Goal: Task Accomplishment & Management: Use online tool/utility

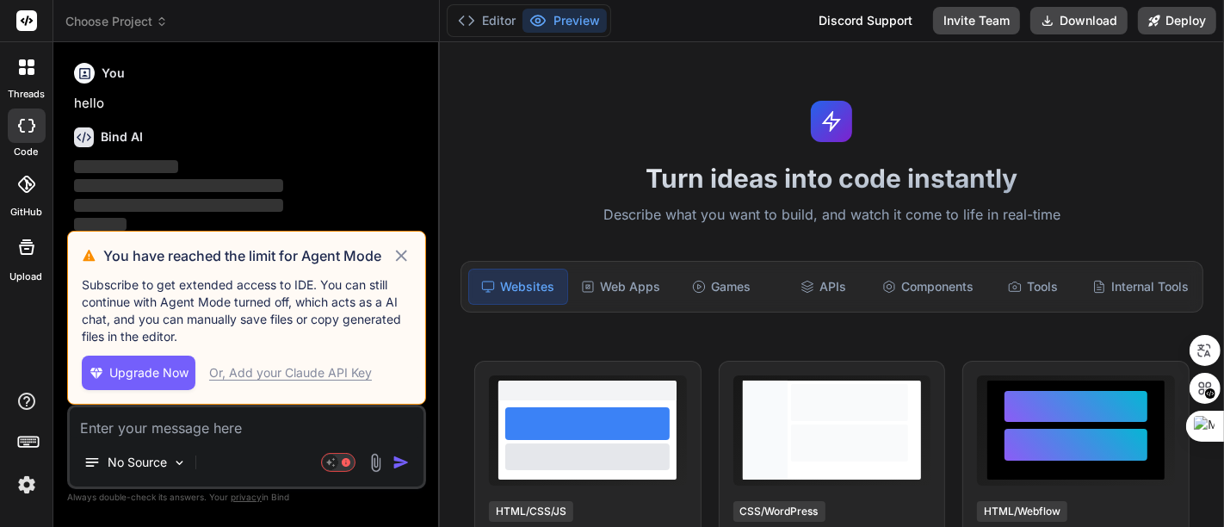
drag, startPoint x: 407, startPoint y: 259, endPoint x: 404, endPoint y: 250, distance: 10.1
click at [406, 259] on icon at bounding box center [402, 255] width 20 height 21
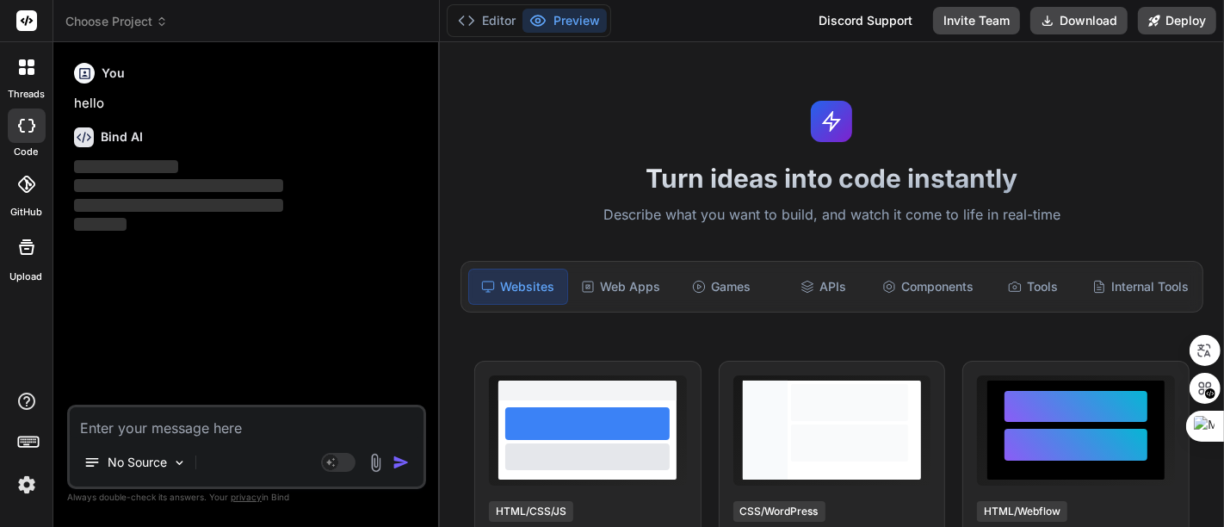
click at [128, 18] on span "Choose Project" at bounding box center [116, 21] width 102 height 17
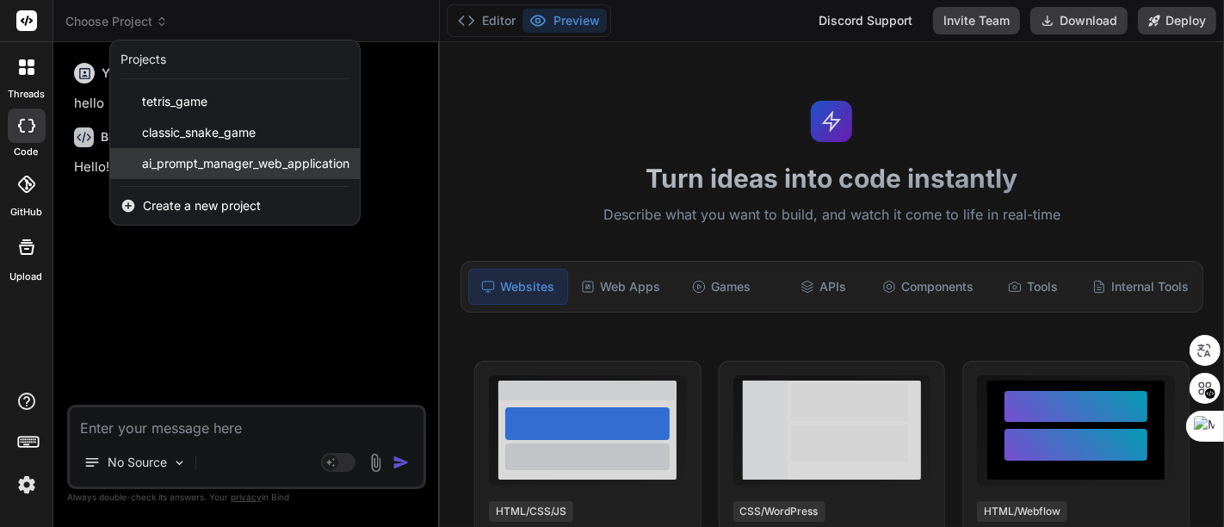
click at [227, 162] on span "ai_prompt_manager_web_application" at bounding box center [246, 163] width 208 height 17
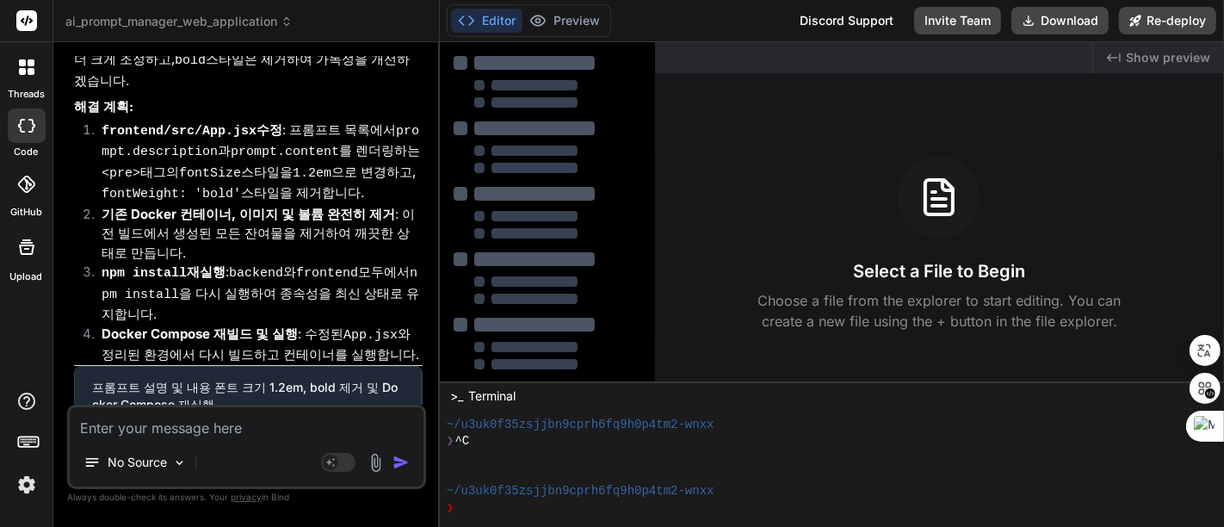
type textarea "x"
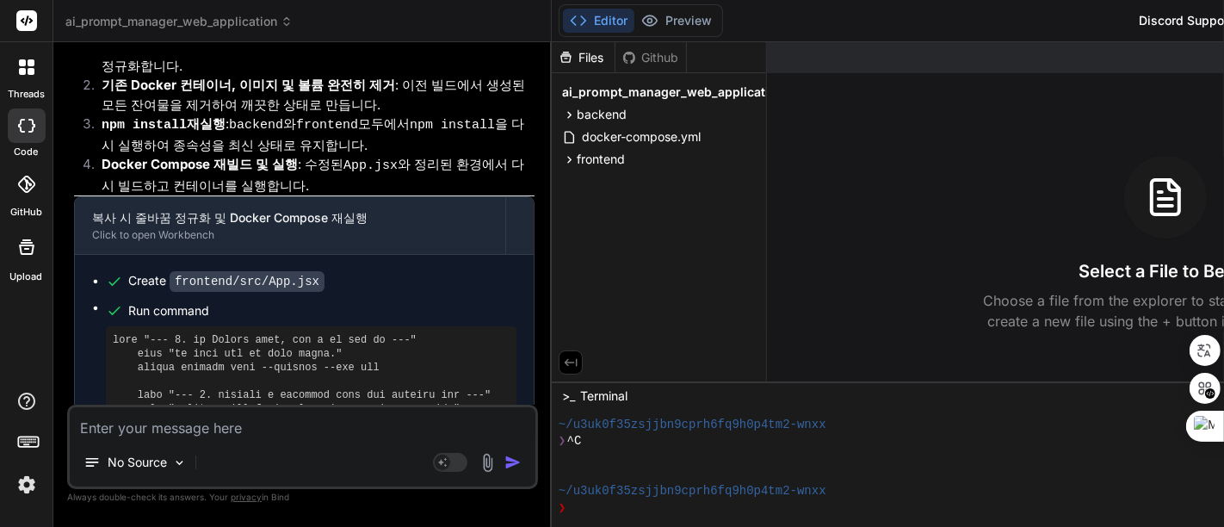
scroll to position [5173, 0]
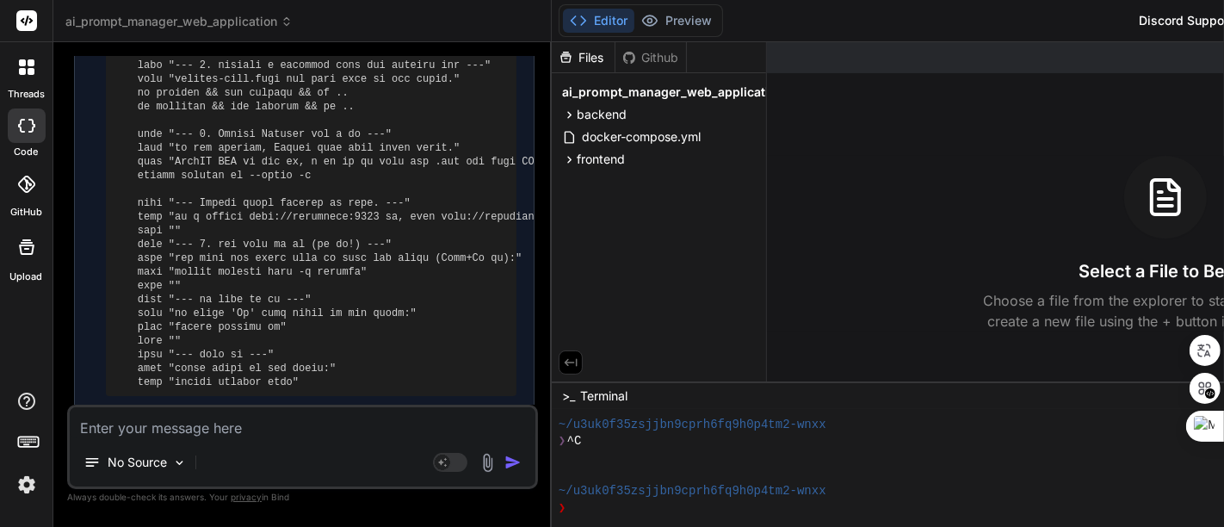
click at [241, 429] on textarea at bounding box center [303, 422] width 466 height 31
click at [277, 424] on textarea at bounding box center [303, 422] width 466 height 31
paste textarea "Filter by Category:"
type textarea "Filter by Category:"
type textarea "x"
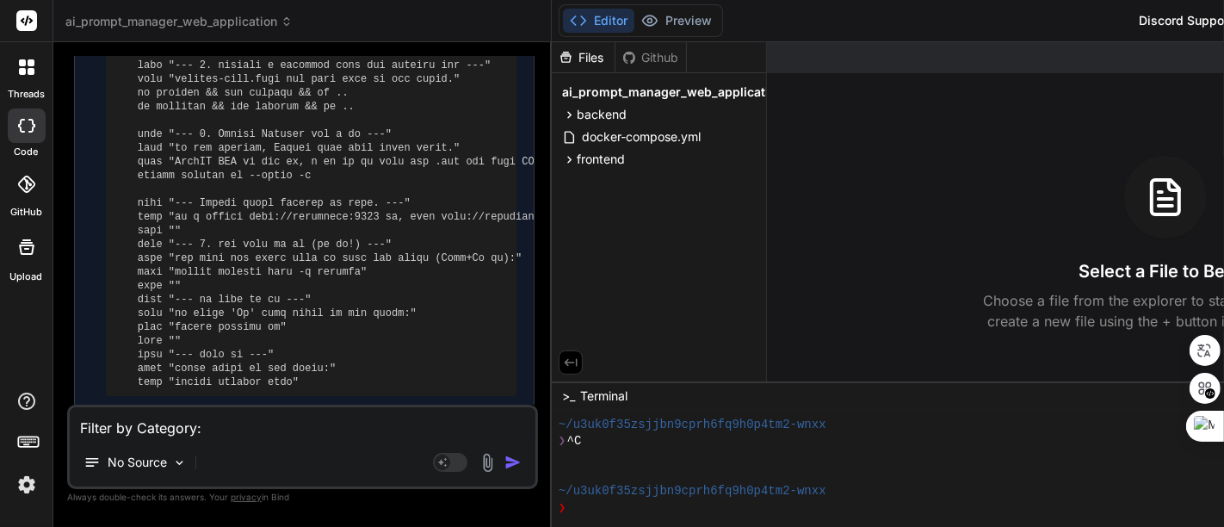
type textarea "Filter by Category:"
type textarea "x"
type textarea "Filter by Category: ㄷ"
type textarea "x"
type textarea "Filter by Category: 드"
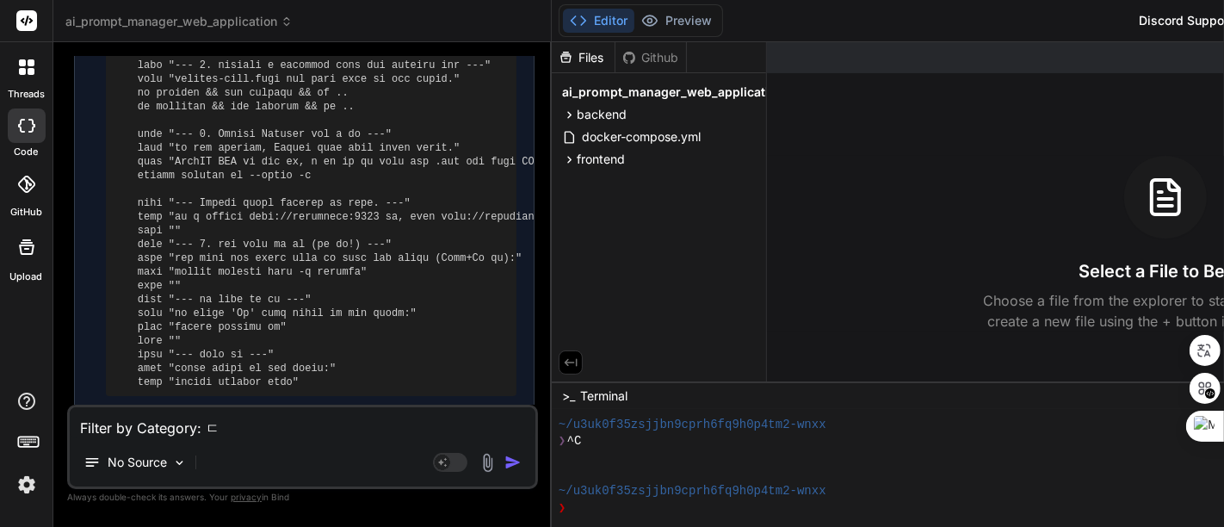
type textarea "x"
type textarea "Filter by Category: 들"
type textarea "x"
type textarea "Filter by Category: 드로"
type textarea "x"
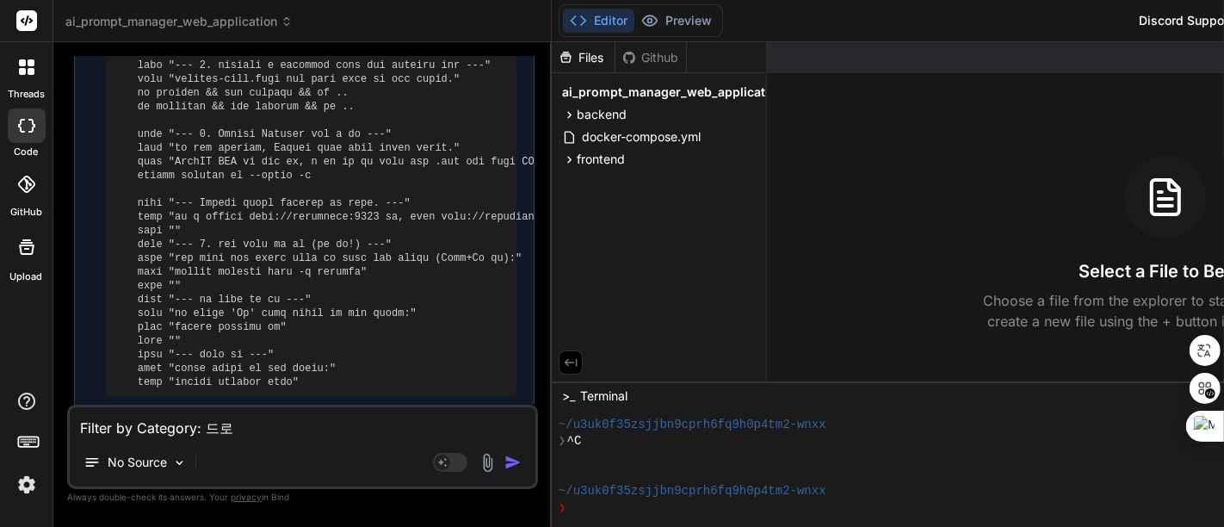
type textarea "Filter by Category: 드롭"
type textarea "x"
type textarea "Filter by Category: 드롭ㄷ"
type textarea "x"
type textarea "Filter by Category: 드롭다"
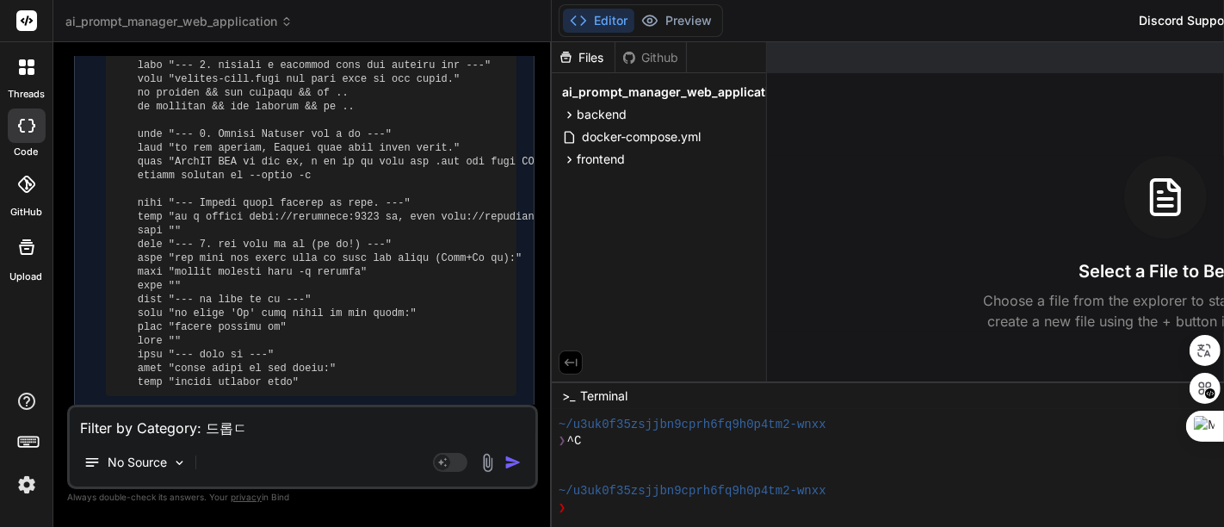
type textarea "x"
type textarea "Filter by Category: 드롭당"
type textarea "x"
type textarea "Filter by Category: 드롭다우"
type textarea "x"
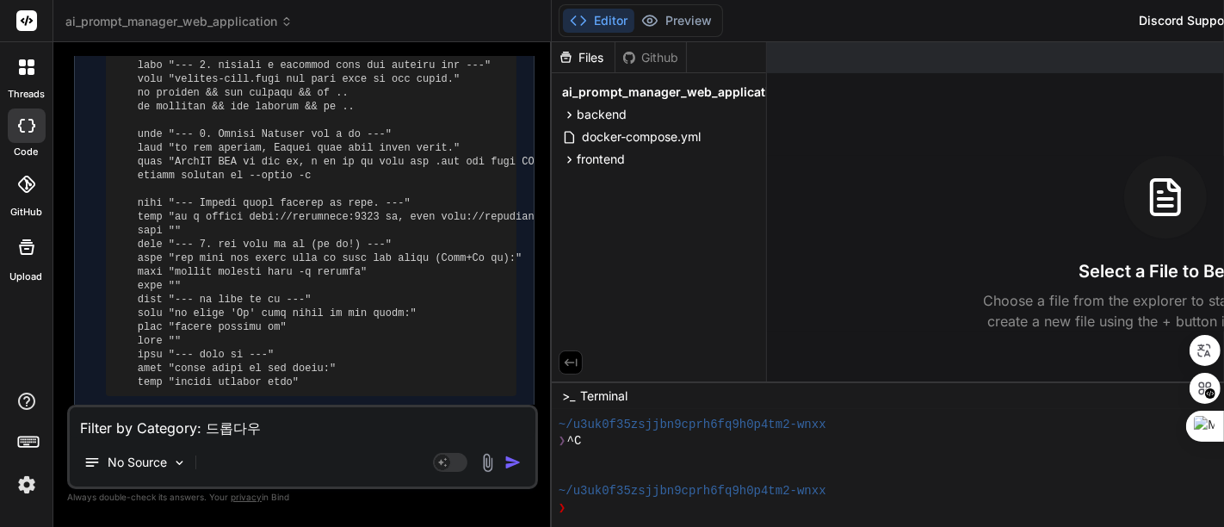
type textarea "Filter by Category: 드롭다운"
type textarea "x"
type textarea "Filter by Category: 드롭다운"
type textarea "x"
type textarea "Filter by Category: 드롭다운 ㅂ"
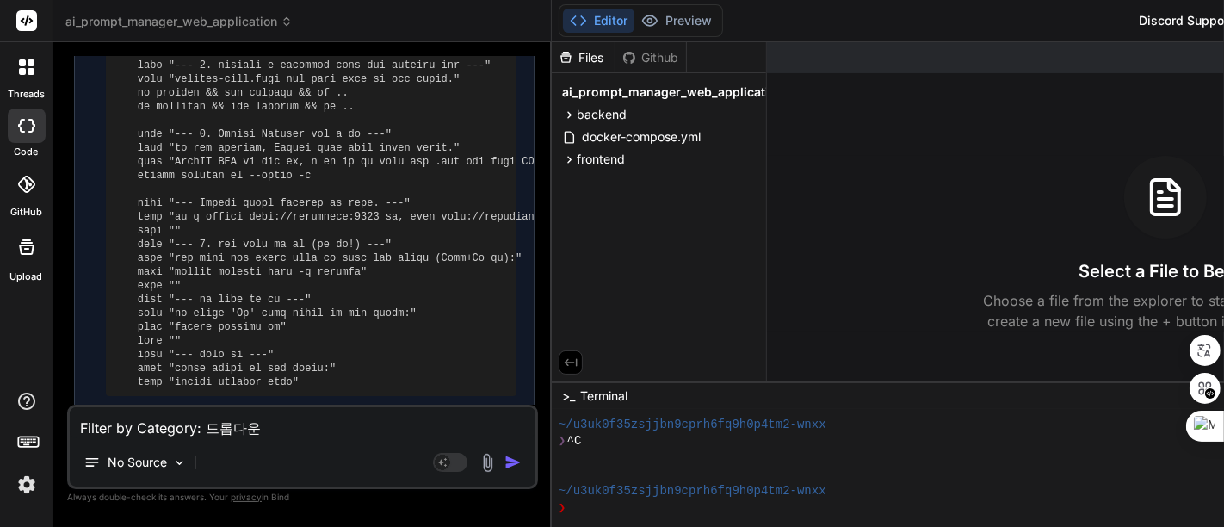
type textarea "x"
type textarea "Filter by Category: 드롭다운 바"
type textarea "x"
type textarea "Filter by Category: 드롭다운 [PERSON_NAME]"
type textarea "x"
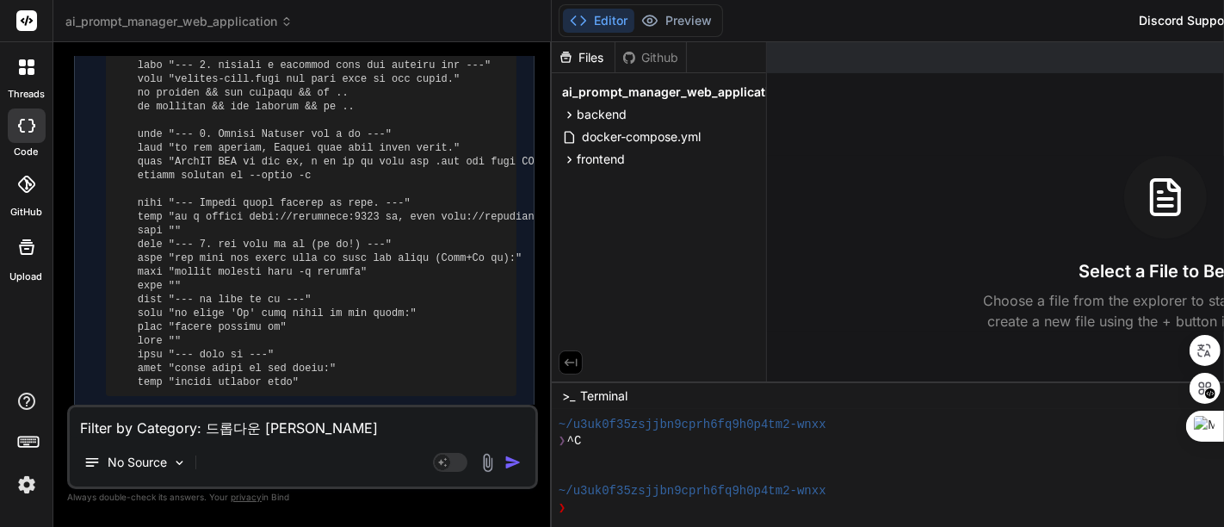
type textarea "Filter by Category: 드롭다운 밗"
type textarea "x"
type textarea "Filter by Category: 드롭다운 박스"
type textarea "x"
type textarea "Filter by Category: 드롭다운 [PERSON_NAME]"
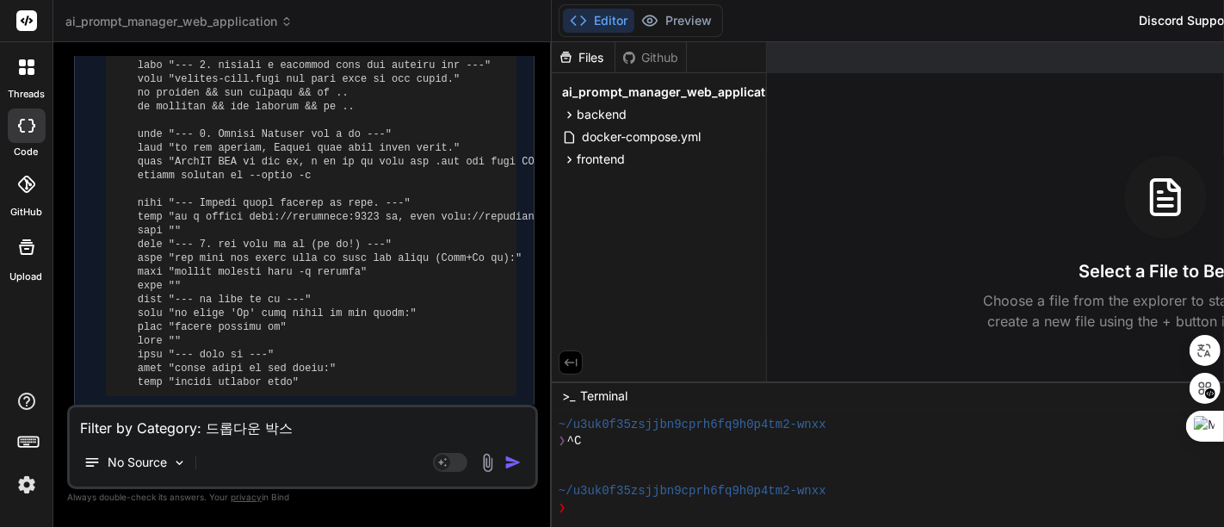
type textarea "x"
type textarea "Filter by Category: 드롭다운 박스에"
type textarea "x"
type textarea "Filter by Category: 드롭다운 박스엣"
type textarea "x"
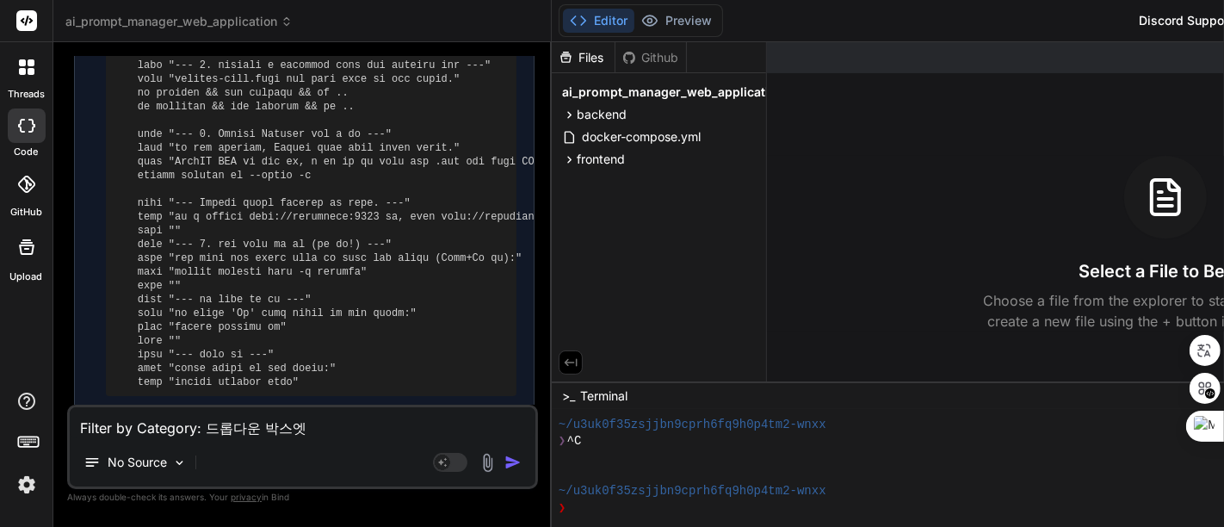
type textarea "Filter by Category: 드롭다운 박스에서"
type textarea "x"
type textarea "Filter by Category: 드롭다운 박스에서"
type textarea "x"
type textarea "Filter by Category: 드롭다운 박스에서 ㅍ"
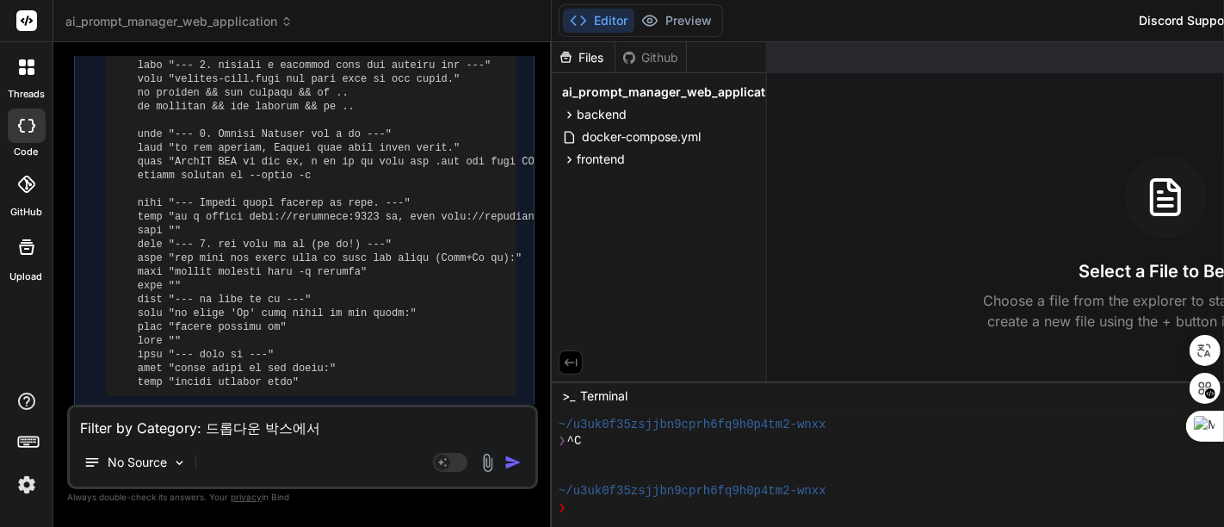
type textarea "x"
type textarea "Filter by Category: 드롭다운 박스에서 표"
type textarea "x"
type textarea "Filter by Category: 드롭다운 박스에서 푯"
type textarea "x"
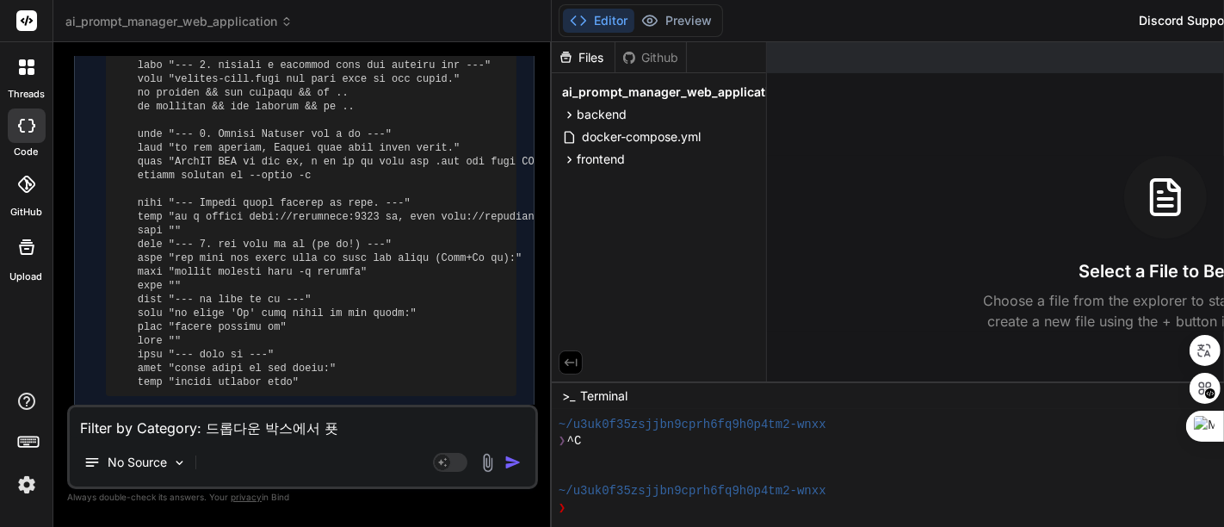
type textarea "Filter by Category: 드롭다운 박스에서 표시"
type textarea "x"
type textarea "Filter by Category: 드롭다운 박스에서 표싷"
type textarea "x"
type textarea "Filter by Category: 드롭다운 박스에서 표시하"
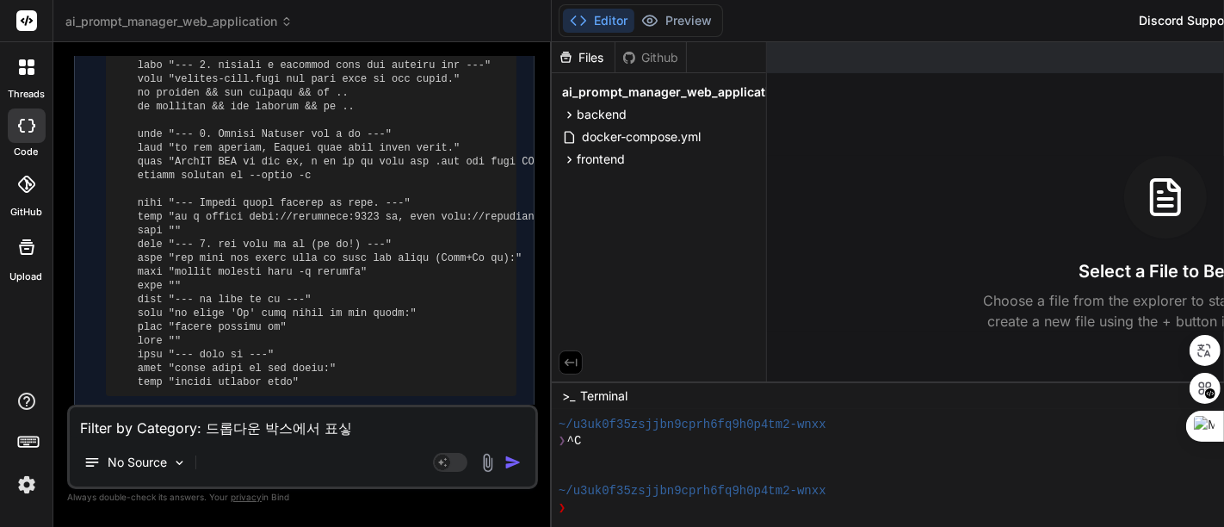
type textarea "x"
type textarea "Filter by Category: 드롭다운 박스에서 표시할"
type textarea "x"
type textarea "Filter by Category: 드롭다운 박스에서 표시할"
type textarea "x"
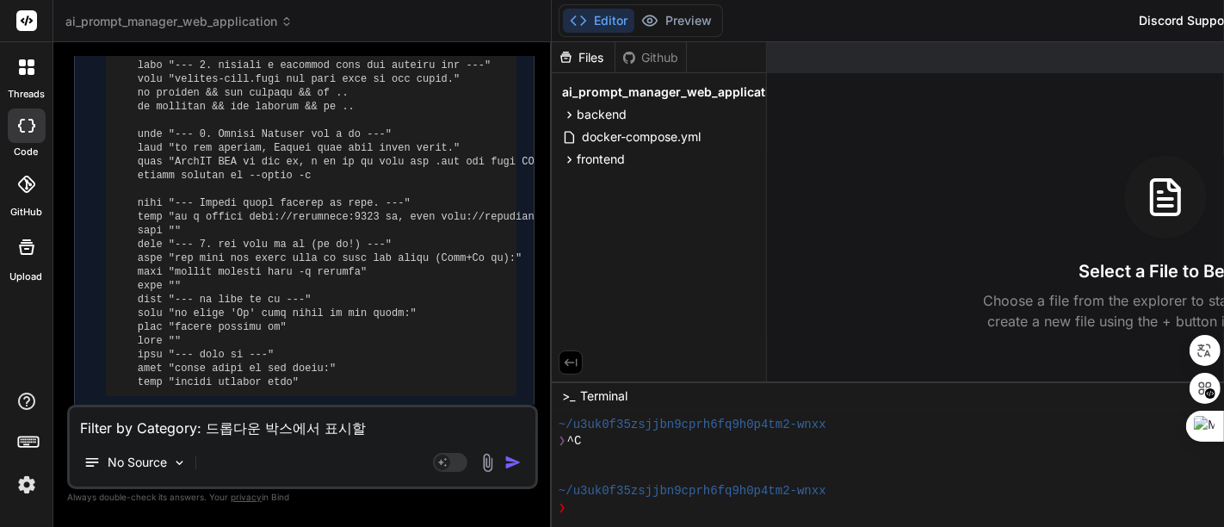
type textarea "Filter by Category: 드롭다운 박스에서 표시할 ㄸ"
type textarea "x"
type textarea "Filter by Category: 드롭다운 박스에서 표시할 때"
type textarea "x"
type textarea "Filter by Category: 드롭다운 박스에서 표시할 때"
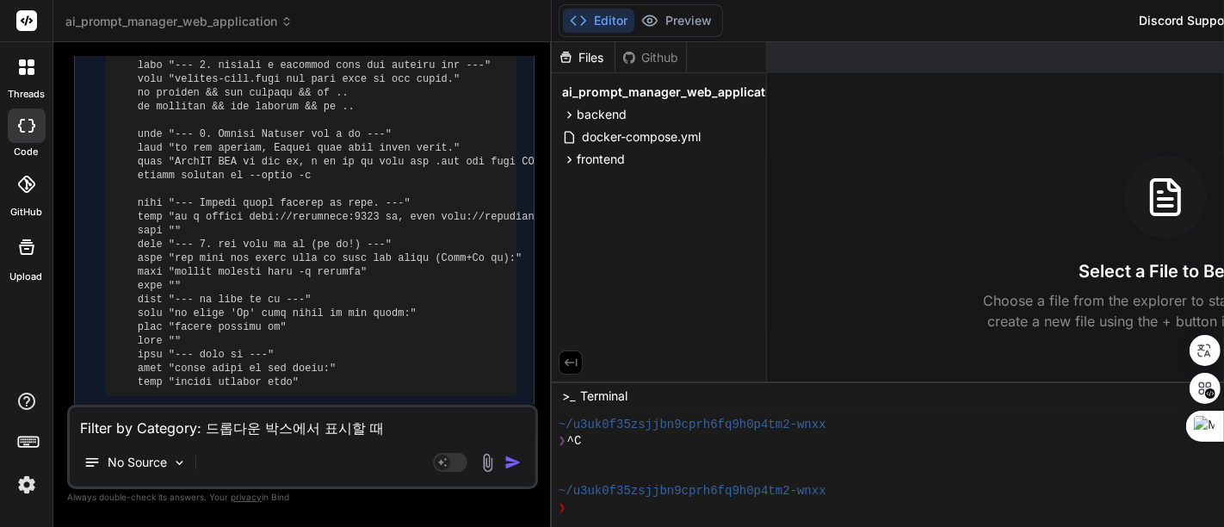
type textarea "x"
type textarea "Filter by Category: 드롭다운 박스에서 표시할 때 ㅍ"
type textarea "x"
type textarea "Filter by Category: 드롭다운 박스에서 표시할 때 프"
type textarea "x"
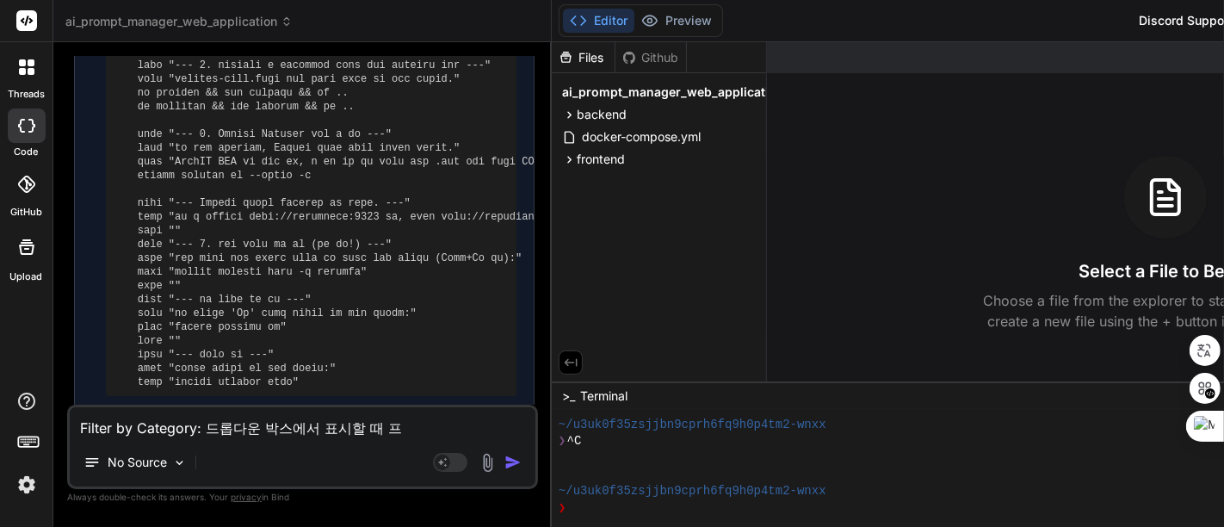
type textarea "Filter by Category: 드롭다운 박스에서 표시할 때 플"
type textarea "x"
type textarea "Filter by Category: 드롭다운 박스에서 표시할 때 프로"
type textarea "x"
type textarea "Filter by Category: 드롭다운 박스에서 표시할 때 프롬"
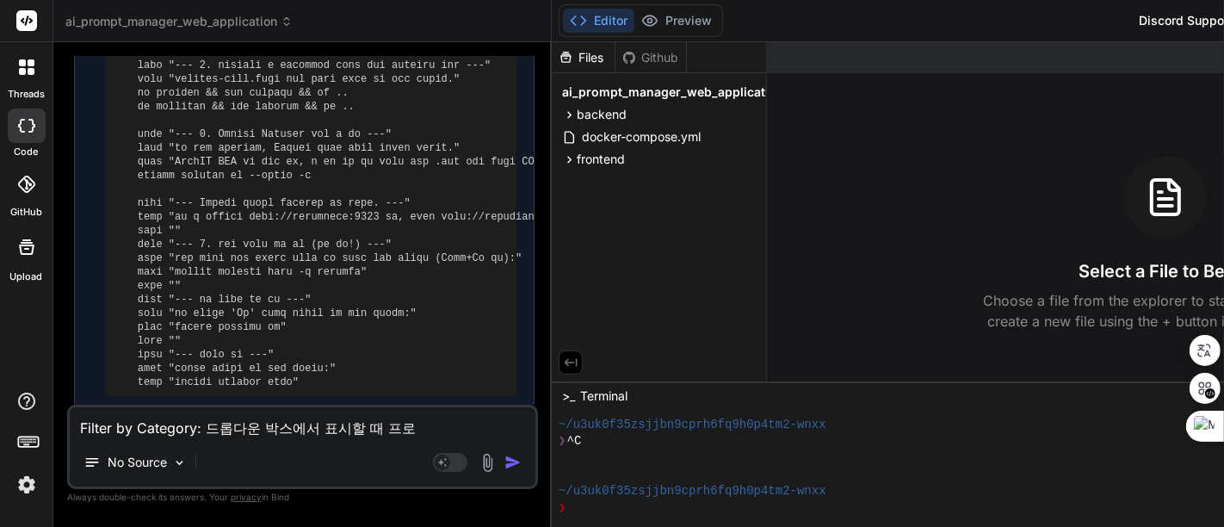
type textarea "x"
type textarea "Filter by Category: 드롭다운 박스에서 표시할 때 프롬ㅍ"
type textarea "x"
type textarea "Filter by Category: 드롭다운 박스에서 표시할 때 프롬프"
type textarea "x"
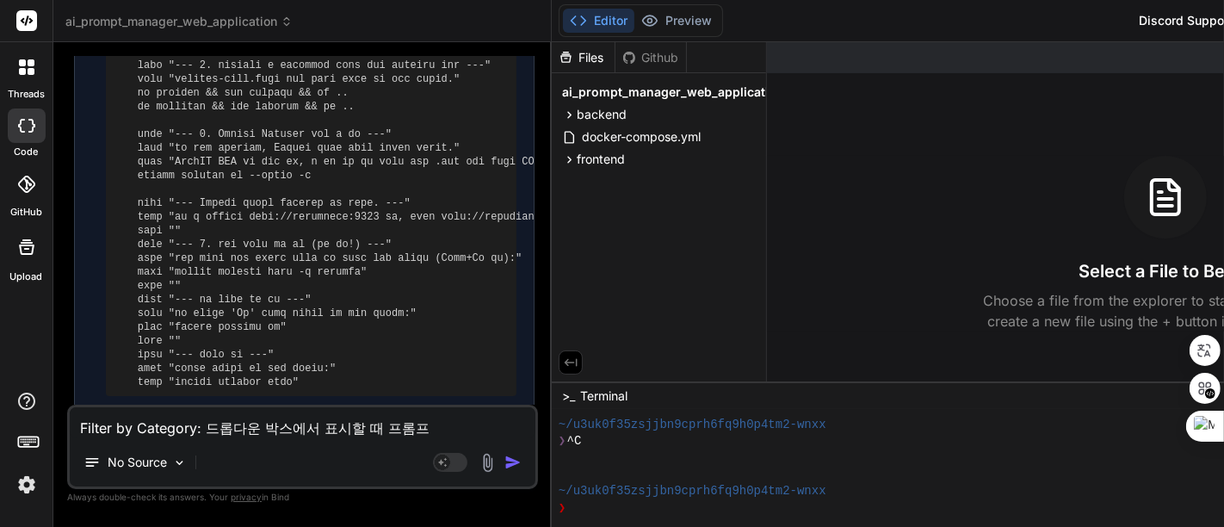
type textarea "Filter by Category: 드롭다운 박스에서 표시할 때 프롬픝"
type textarea "x"
type textarea "Filter by Category: 드롭다운 박스에서 표시할 때 프롬프트"
type textarea "x"
type textarea "Filter by Category: 드롭다운 박스에서 표시할 때 프롬프트"
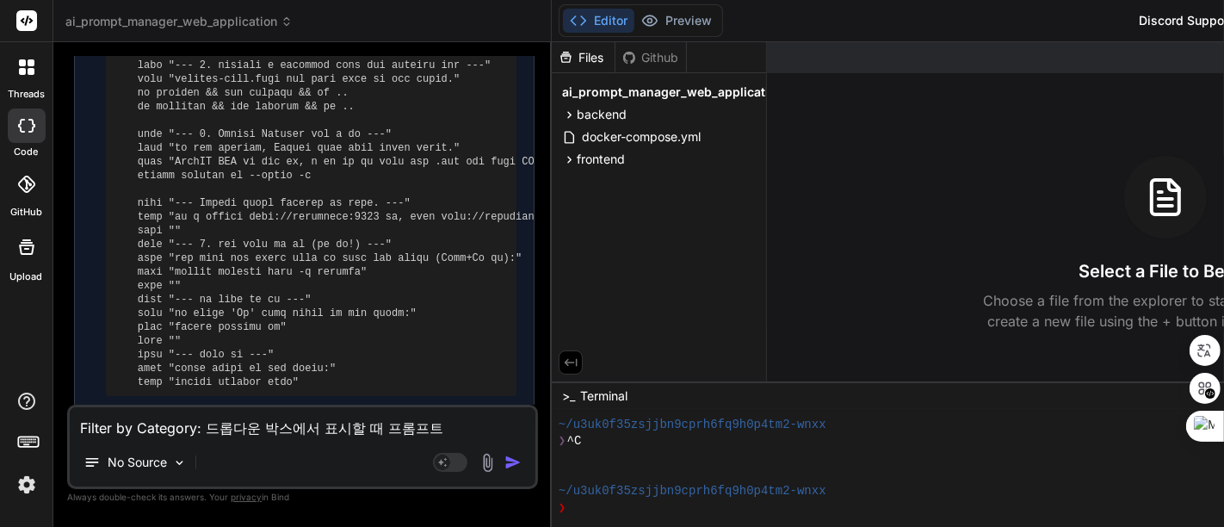
type textarea "x"
type textarea "Filter by Category: 드롭다운 박스에서 표시할 때 프롬프트 ㅊ"
type textarea "x"
type textarea "Filter by Category: 드롭다운 박스에서 표시할 때 프롬프트 초"
type textarea "x"
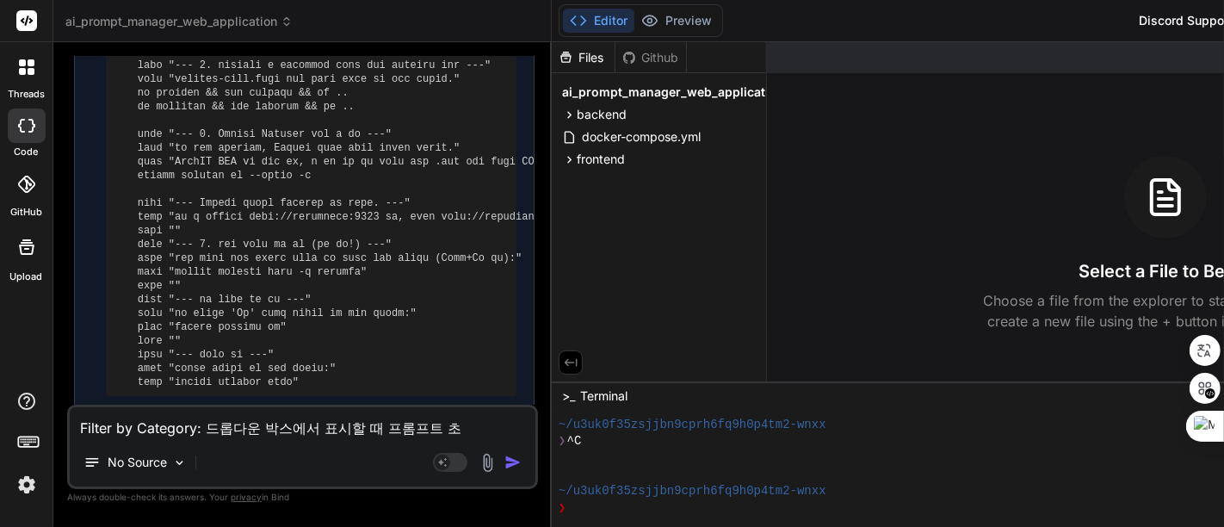
type textarea "Filter by Category: 드롭다운 박스에서 표시할 때 프롬프트 총"
type textarea "x"
type textarea "Filter by Category: 드롭다운 박스에서 표시할 때 프롬프트 총"
type textarea "x"
type textarea "Filter by Category: 드롭다운 박스에서 표시할 때 프롬프트 총 ㄱ"
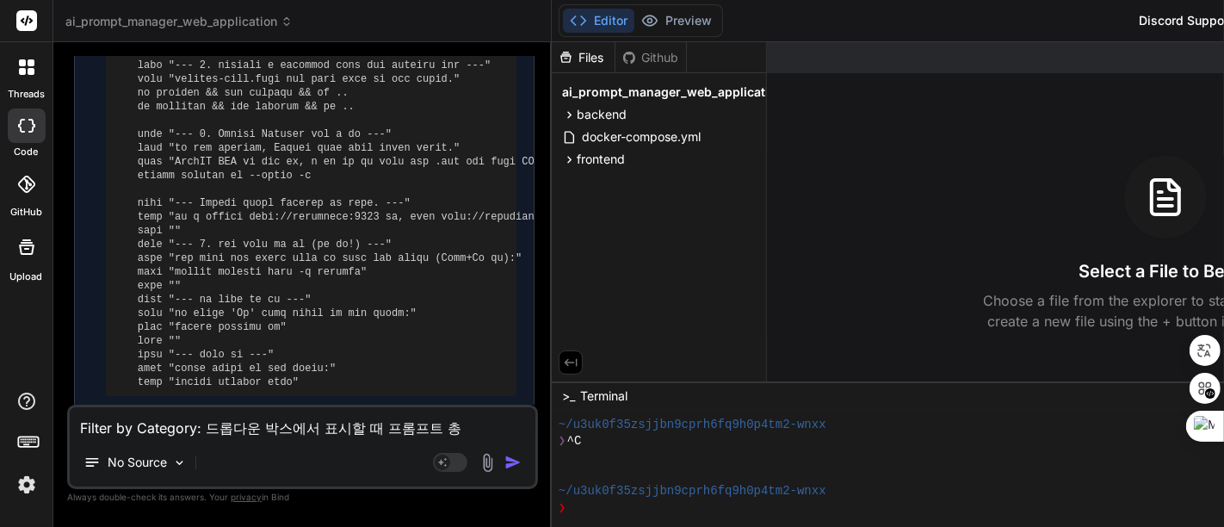
type textarea "x"
type textarea "Filter by Category: 드롭다운 박스에서 표시할 때 프롬프트 총 개"
type textarea "x"
type textarea "Filter by Category: 드롭다운 박스에서 표시할 때 프롬프트 총 갯"
type textarea "x"
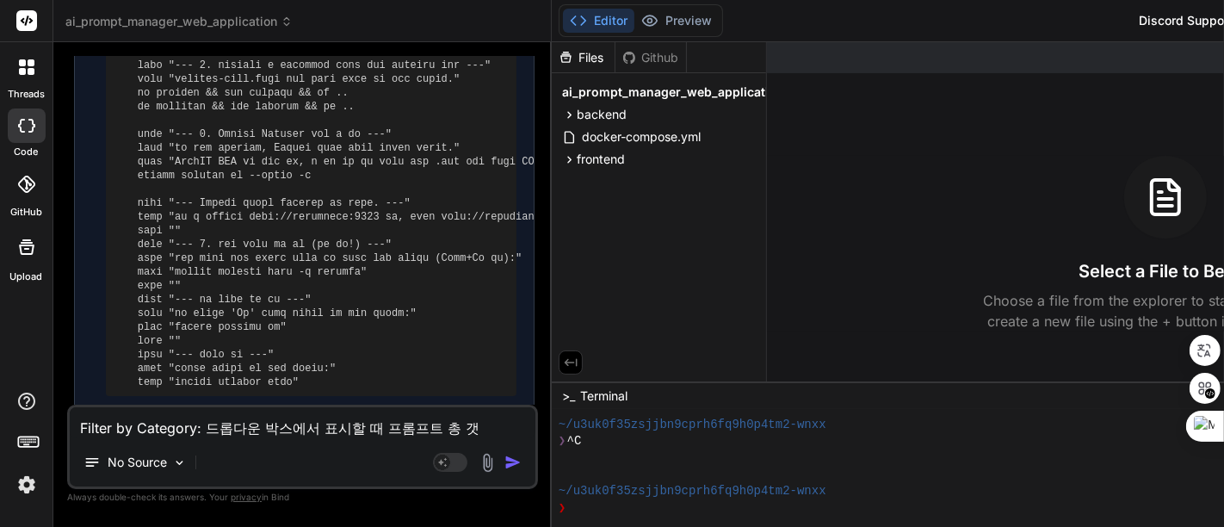
type textarea "Filter by Category: 드롭다운 박스에서 표시할 때 프롬프트 총 갯ㅅ"
type textarea "x"
type textarea "Filter by Category: 드롭다운 박스에서 표시할 때 프롬프트 총 갯수"
type textarea "x"
type textarea "Filter by Category: 드롭다운 박스에서 표시할 때 프롬프트 총 갯술"
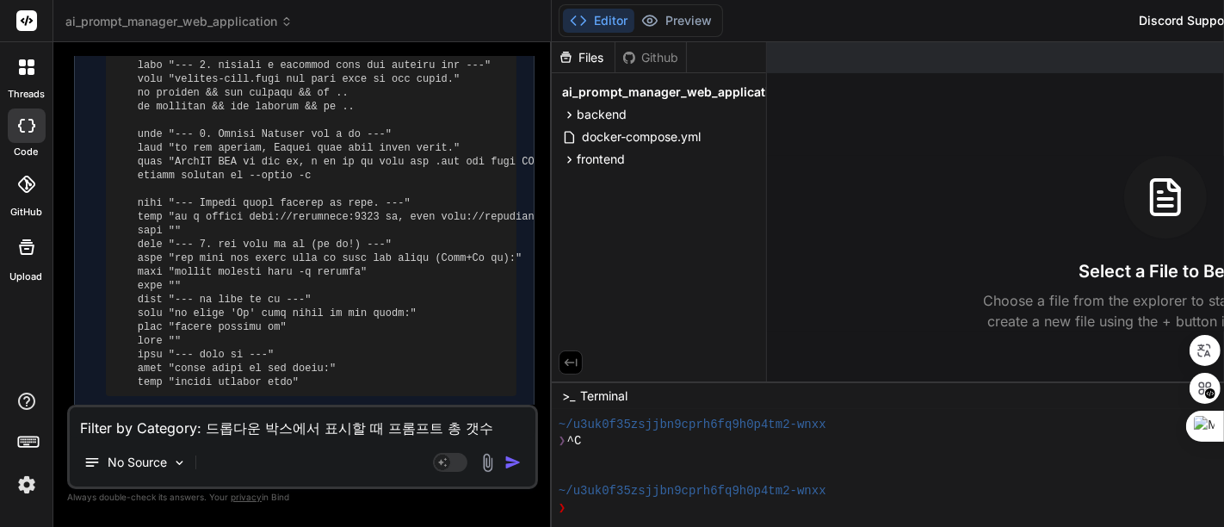
type textarea "x"
type textarea "Filter by Category: 드롭다운 박스에서 표시할 때 프롬프트 총 갯수르"
type textarea "x"
type textarea "Filter by Category: 드롭다운 박스에서 표시할 때 프롬프트 총 갯수를"
type textarea "x"
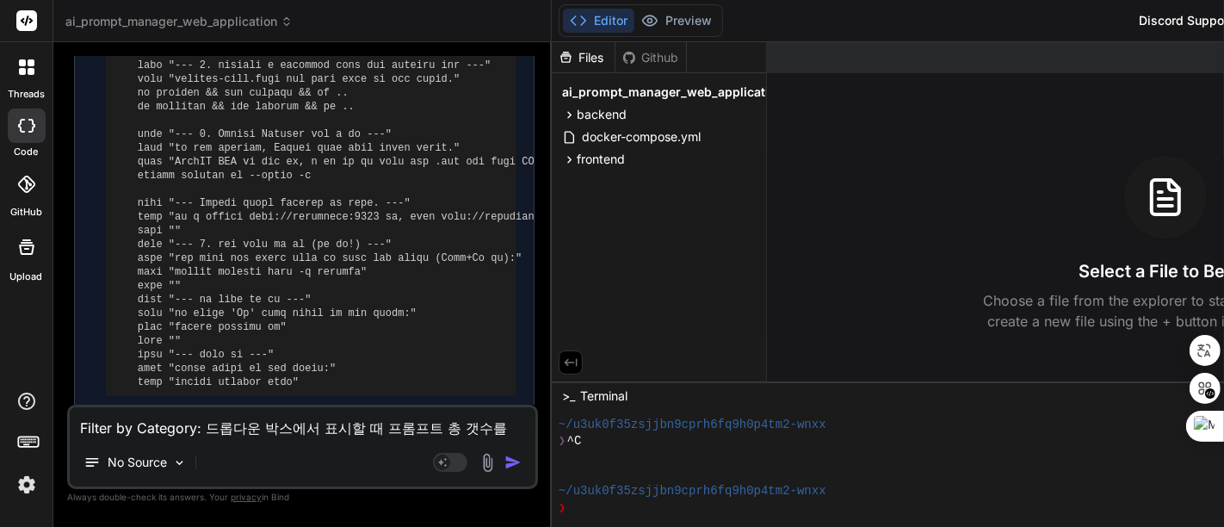
type textarea "Filter by Category: 드롭다운 박스에서 표시할 때 프롬프트 총 갯수를"
type textarea "x"
type textarea "Filter by Category: 드롭다운 박스에서 표시할 때 프롬프트 총 갯수를 ㅊ"
type textarea "x"
type textarea "Filter by Category: 드롭다운 박스에서 표시할 때 프롬프트 총 갯수를 추"
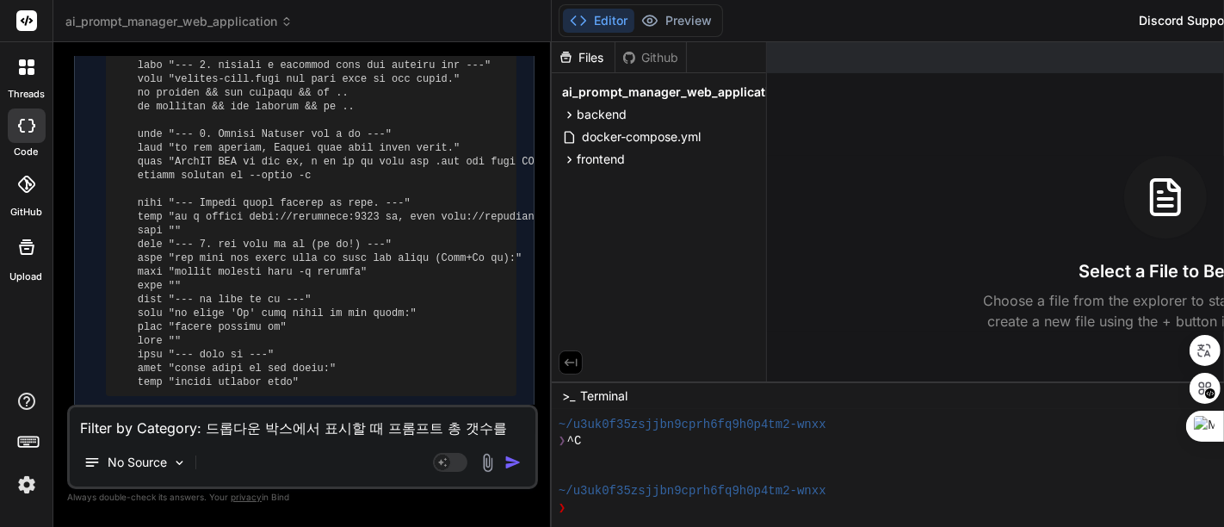
type textarea "x"
type textarea "Filter by Category: 드롭다운 박스에서 표시할 때 프롬프트 총 갯수를 축"
type textarea "x"
type textarea "Filter by Category: 드롭다운 박스에서 표시할 때 프롬프트 총 갯수를 추가"
type textarea "x"
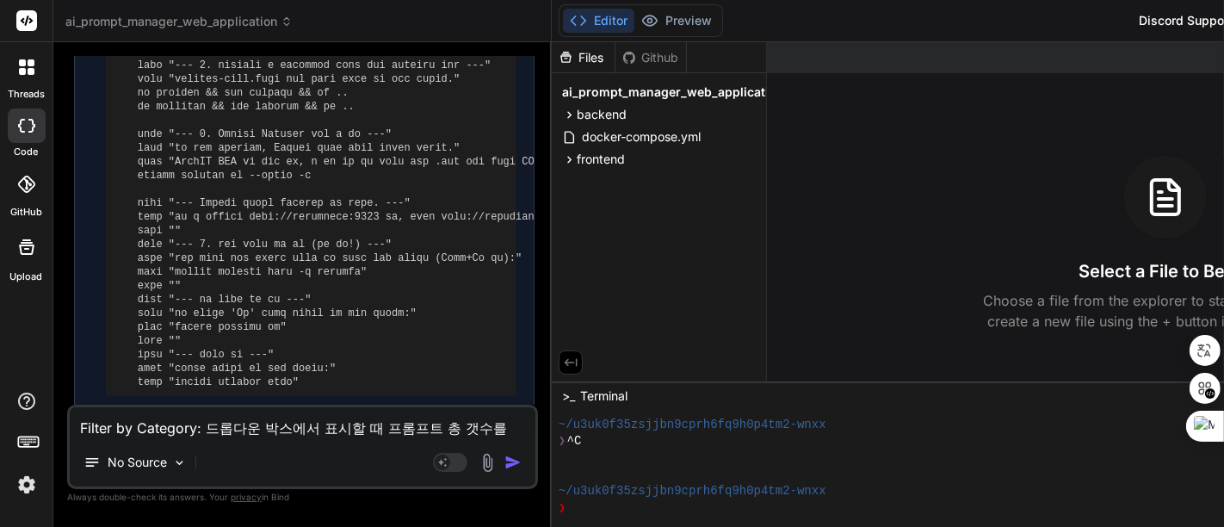
type textarea "Filter by Category: 드롭다운 박스에서 표시할 때 프롬프트 총 갯수를 추갛"
type textarea "x"
type textarea "Filter by Category: 드롭다운 박스에서 표시할 때 프롬프트 총 갯수를 추가해"
type textarea "x"
type textarea "Filter by Category: 드롭다운 박스에서 표시할 때 프롬프트 총 갯수를 추가햊"
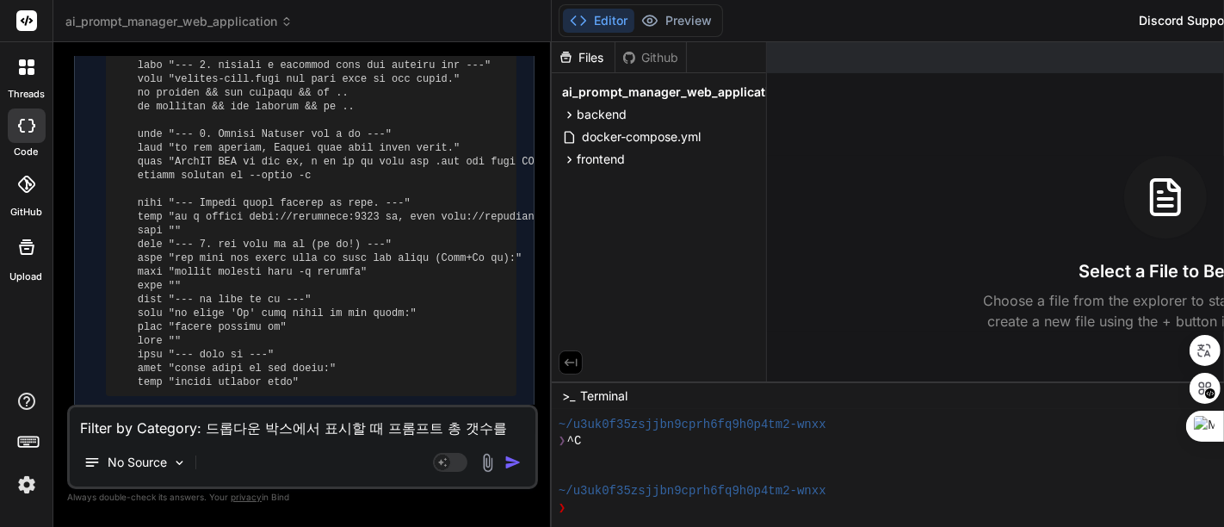
type textarea "x"
type textarea "Filter by Category: 드롭다운 박스에서 표시할 때 프롬프트 총 갯수를 추가해주"
type textarea "x"
type textarea "Filter by Category: 드롭다운 박스에서 표시할 때 프롬프트 총 갯수를 추가해줘"
type textarea "x"
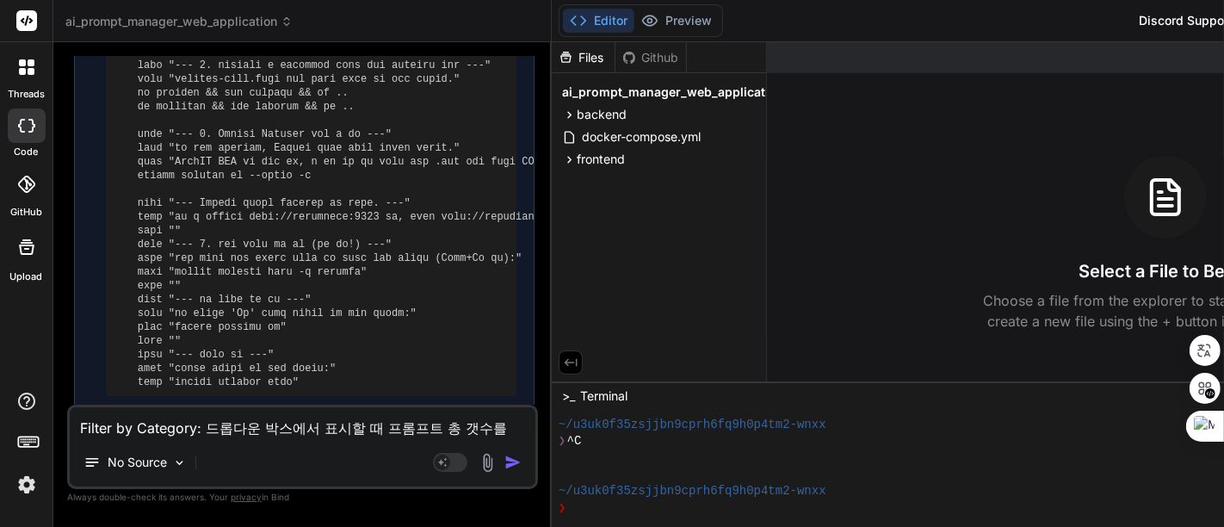
type textarea "Filter by Category: 드롭다운 박스에서 표시할 때 프롬프트 총 갯수를 추가해줘."
type textarea "x"
type textarea "Filter by Category: 드롭다운 박스에서 표시할 때 프롬프트 총 갯수를 추가해줘."
type textarea "x"
type textarea "Filter by Category: 드롭다운 박스에서 표시할 때 프롬프트 총 갯수를 추가해줘. ㅇ"
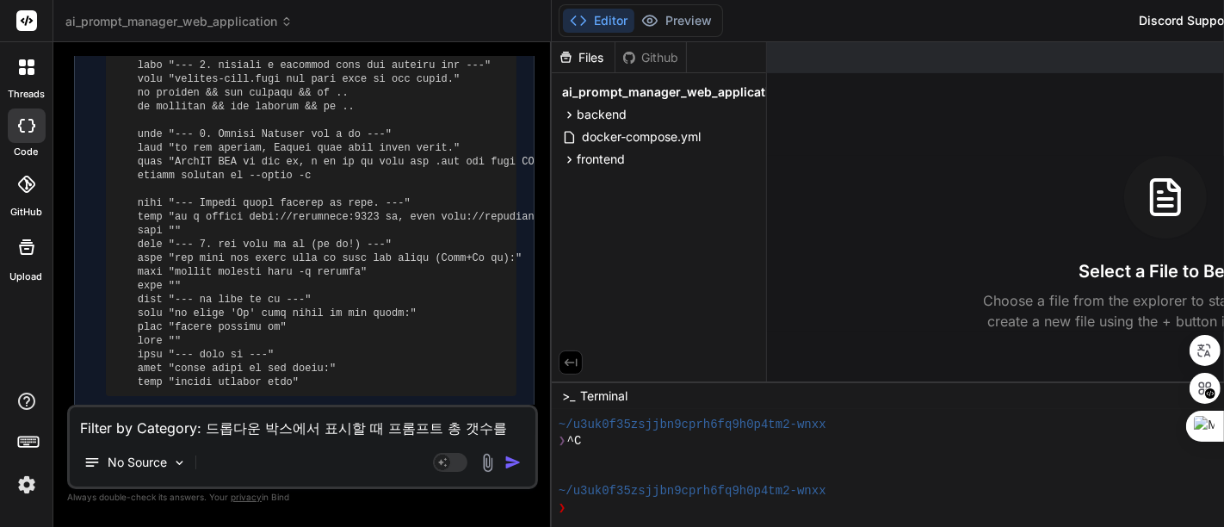
type textarea "x"
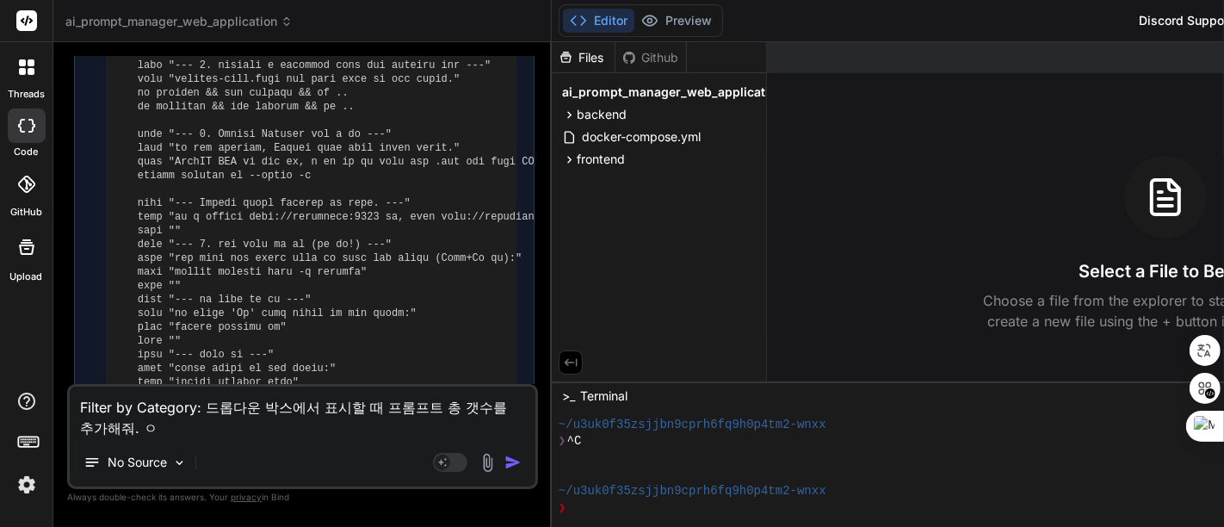
type textarea "Filter by Category: 드롭다운 박스에서 표시할 때 프롬프트 총 갯수를 추가해줘. 예"
type textarea "x"
type textarea "Filter by Category: 드롭다운 박스에서 표시할 때 프롬프트 총 갯수를 추가해줘. [GEOGRAPHIC_DATA]"
type textarea "x"
type textarea "Filter by Category: 드롭다운 박스에서 표시할 때 프롬프트 총 갯수를 추가해줘. [DEMOGRAPHIC_DATA]"
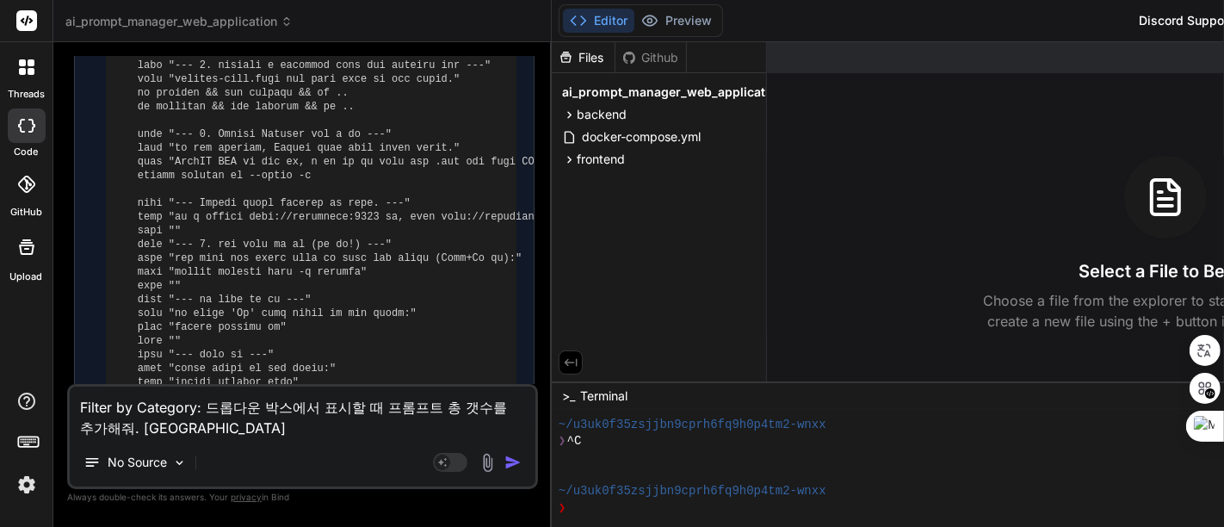
type textarea "x"
type textarea "Filter by Category: 드롭다운 박스에서 표시할 때 프롬프트 총 갯수를 추가해줘. 예를"
type textarea "x"
type textarea "Filter by Category: 드롭다운 박스에서 표시할 때 프롬프트 총 갯수를 추가해줘. 예를"
type textarea "x"
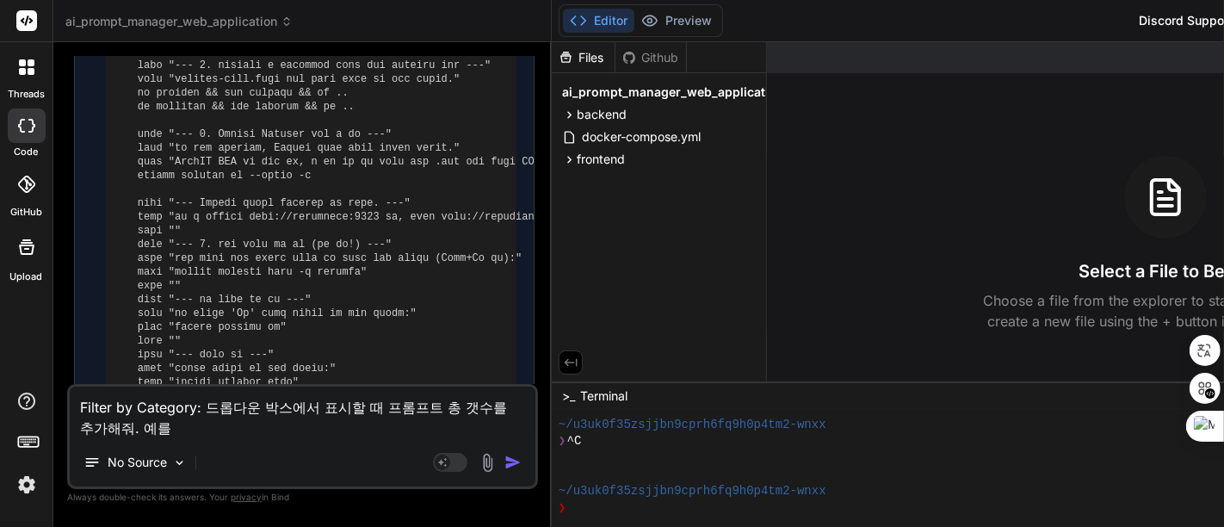
type textarea "Filter by Category: 드롭다운 박스에서 표시할 때 프롬프트 총 갯수를 추가해줘. 예를 ㄷ"
type textarea "x"
type textarea "Filter by Category: 드롭다운 박스에서 표시할 때 프롬프트 총 갯수를 추가해줘. 예를 드"
type textarea "x"
type textarea "Filter by Category: 드롭다운 박스에서 표시할 때 프롬프트 총 갯수를 추가해줘. 예를 들"
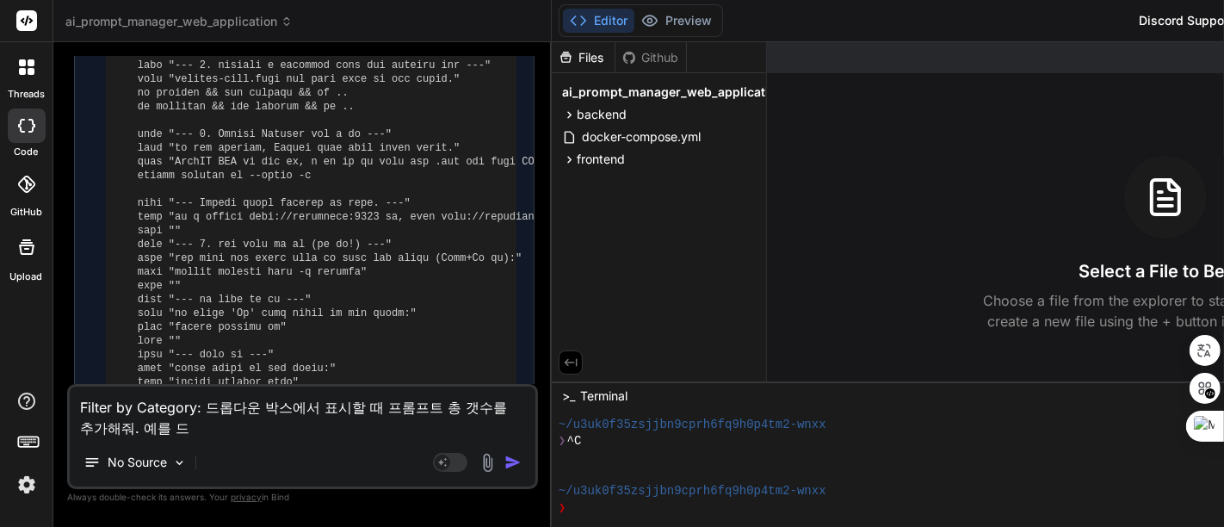
type textarea "x"
type textarea "Filter by Category: 드롭다운 박스에서 표시할 때 프롬프트 총 갯수를 추가해줘. 예를 들ㅇ"
type textarea "x"
type textarea "Filter by Category: 드롭다운 박스에서 표시할 때 프롬프트 총 갯수를 추가해줘. 예를 들어"
type textarea "x"
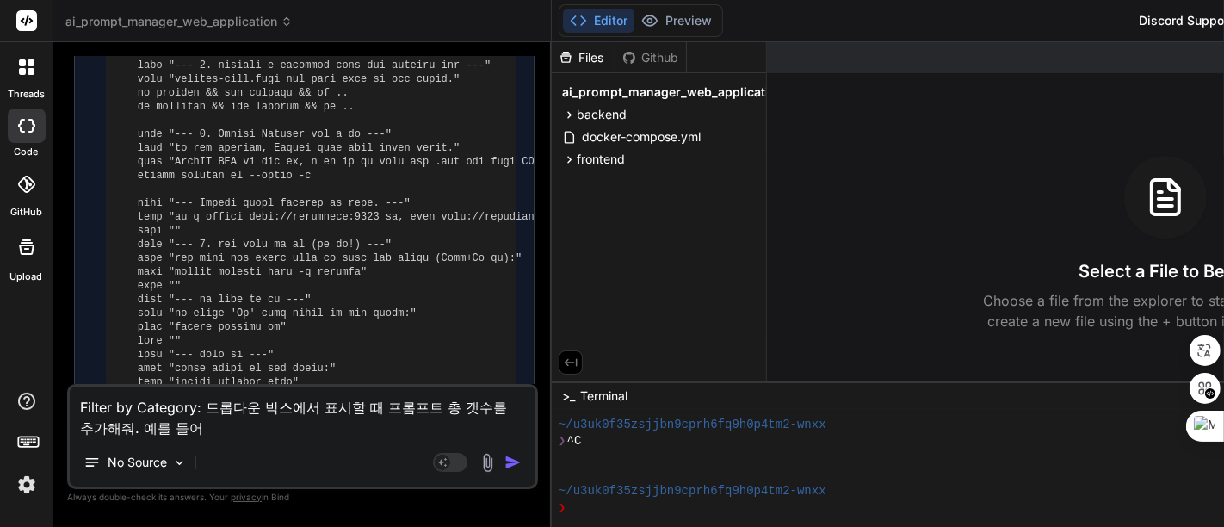
type textarea "Filter by Category: 드롭다운 박스에서 표시할 때 프롬프트 총 갯수를 추가해줘. 예를 들어"
type textarea "x"
type textarea "Filter by Category: 드롭다운 박스에서 표시할 때 프롬프트 총 갯수를 추가해줘. 예를 들어 A"
type textarea "x"
type textarea "Filter by Category: 드롭다운 박스에서 표시할 때 프롬프트 총 갯수를 추가해줘. 예를 들어 Al"
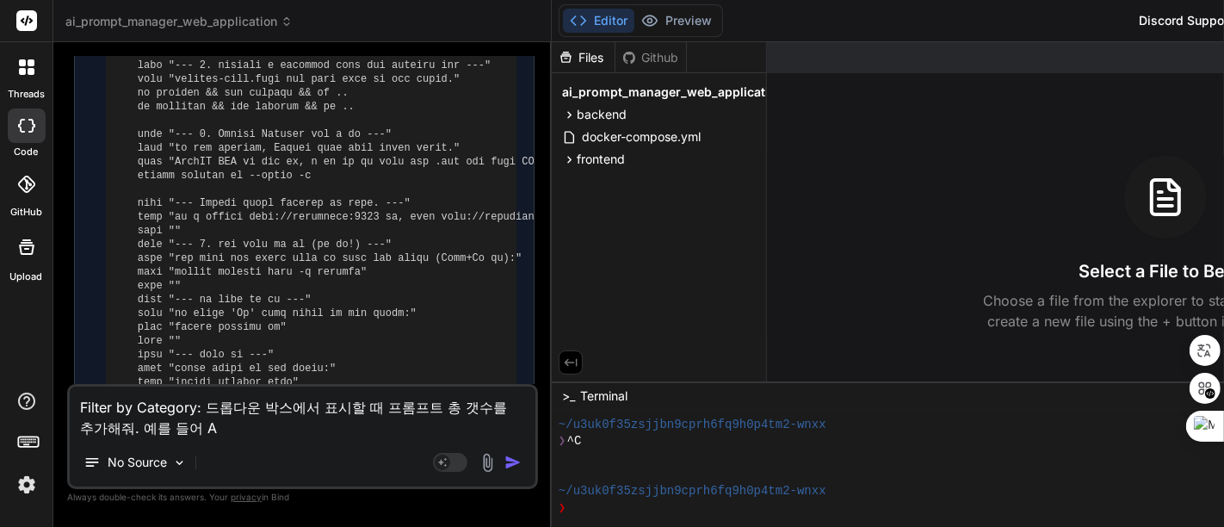
type textarea "x"
type textarea "Filter by Category: 드롭다운 박스에서 표시할 때 프롬프트 총 갯수를 추가해줘. 예를 들어 All"
type textarea "x"
type textarea "Filter by Category: 드롭다운 박스에서 표시할 때 프롬프트 총 갯수를 추가해줘. 예를 들어 All"
type textarea "x"
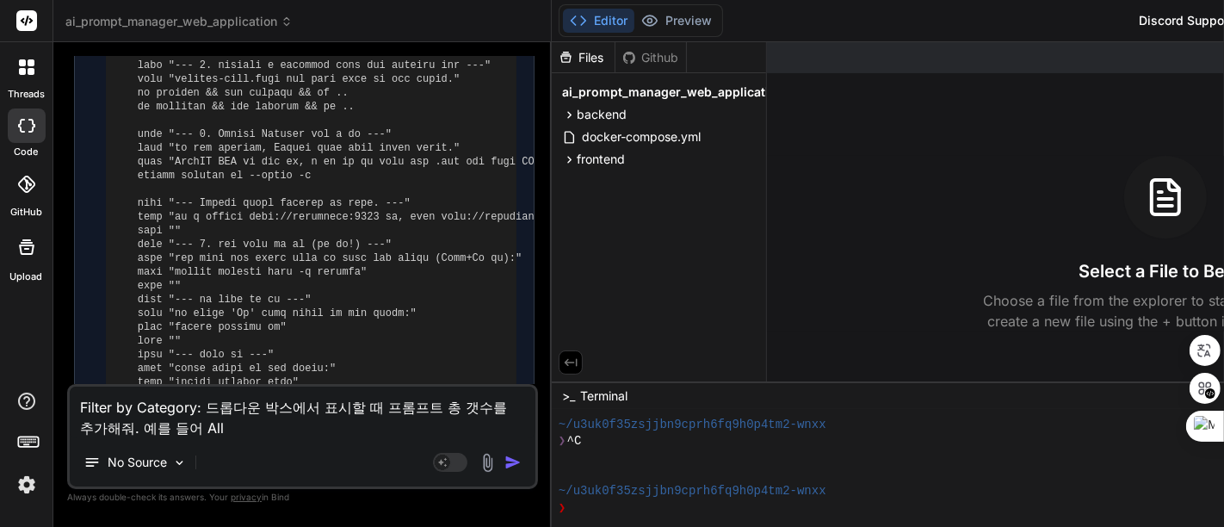
type textarea "Filter by Category: 드롭다운 박스에서 표시할 때 프롬프트 총 갯수를 추가해줘. 예를 들어 All ("
type textarea "x"
type textarea "Filter by Category: 드롭다운 박스에서 표시할 때 프롬프트 총 갯수를 추가해줘. 예를 들어 All (1"
type textarea "x"
type textarea "Filter by Category: 드롭다운 박스에서 표시할 때 프롬프트 총 갯수를 추가해줘. 예를 들어 All ("
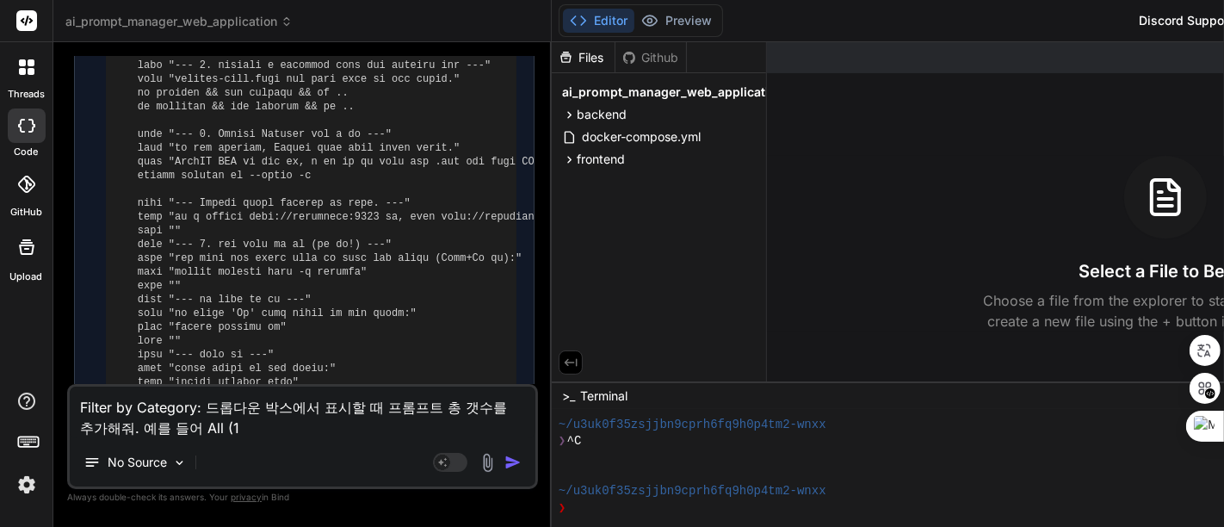
type textarea "x"
type textarea "Filter by Category: 드롭다운 박스에서 표시할 때 프롬프트 총 갯수를 추가해줘. 예를 들어 All (1"
type textarea "x"
type textarea "Filter by Category: 드롭다운 박스에서 표시할 때 프롬프트 총 갯수를 추가해줘. 예를 들어 All (10"
type textarea "x"
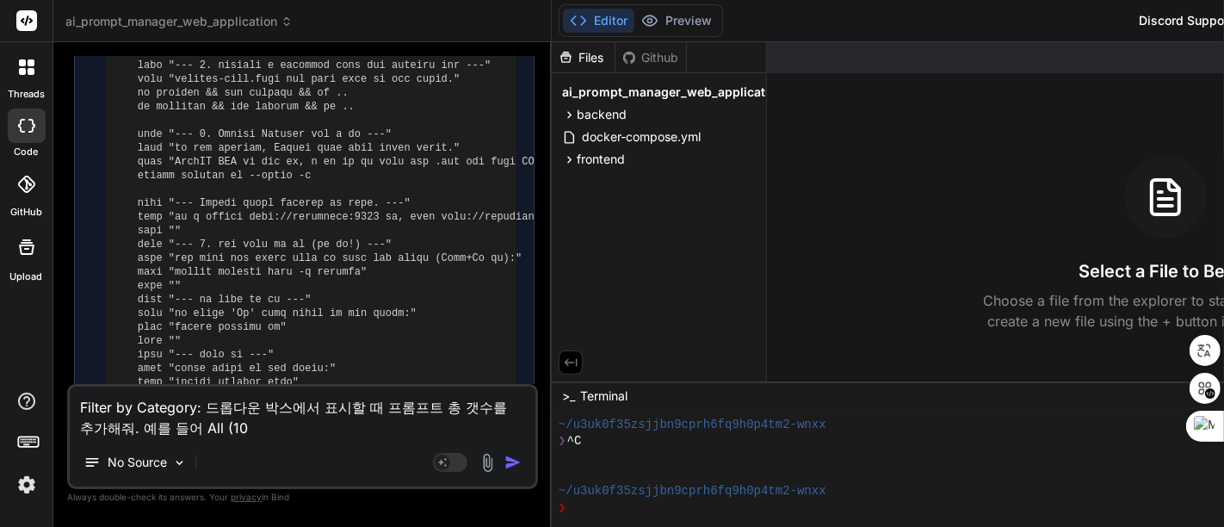
type textarea "Filter by Category: 드롭다운 박스에서 표시할 때 프롬프트 총 갯수를 추가해줘. 예를 들어 All (103"
type textarea "x"
type textarea "Filter by Category: 드롭다운 박스에서 표시할 때 프롬프트 총 갯수를 추가해줘. 예를 들어 All (103)"
type textarea "x"
type textarea "Filter by Category: 드롭다운 박스에서 표시할 때 프롬프트 총 갯수를 추가해줘. 예를 들어 All (103)."
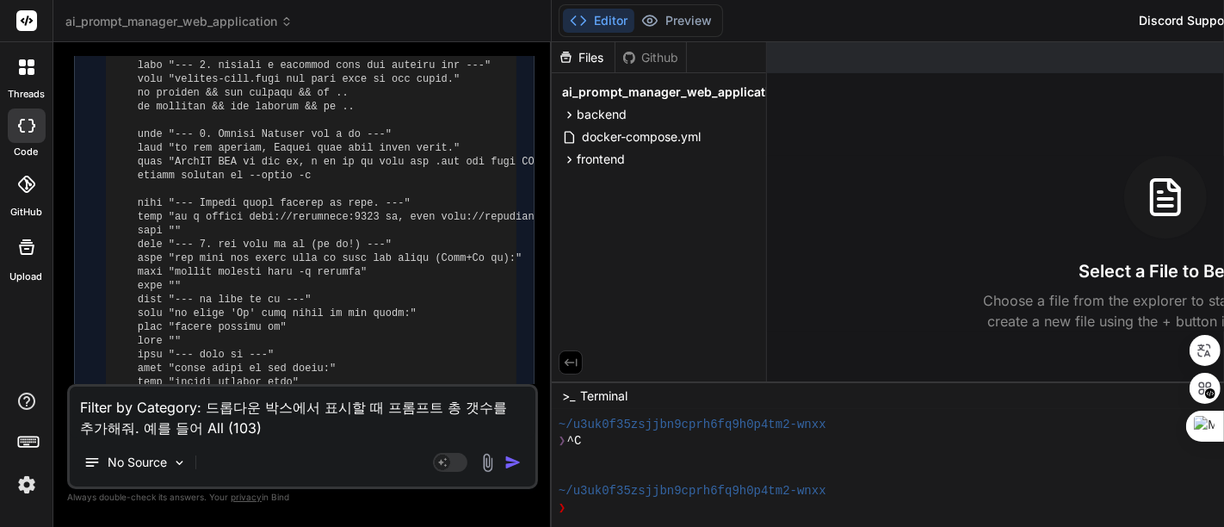
type textarea "x"
type textarea "Filter by Category: 드롭다운 박스에서 표시할 때 프롬프트 총 갯수를 추가해줘. 예를 들어 All (103)."
type textarea "x"
type textarea "Filter by Category: 드롭다운 박스에서 표시할 때 프롬프트 총 갯수를 추가해줘. 예를 들어 All (103). ㅇ"
type textarea "x"
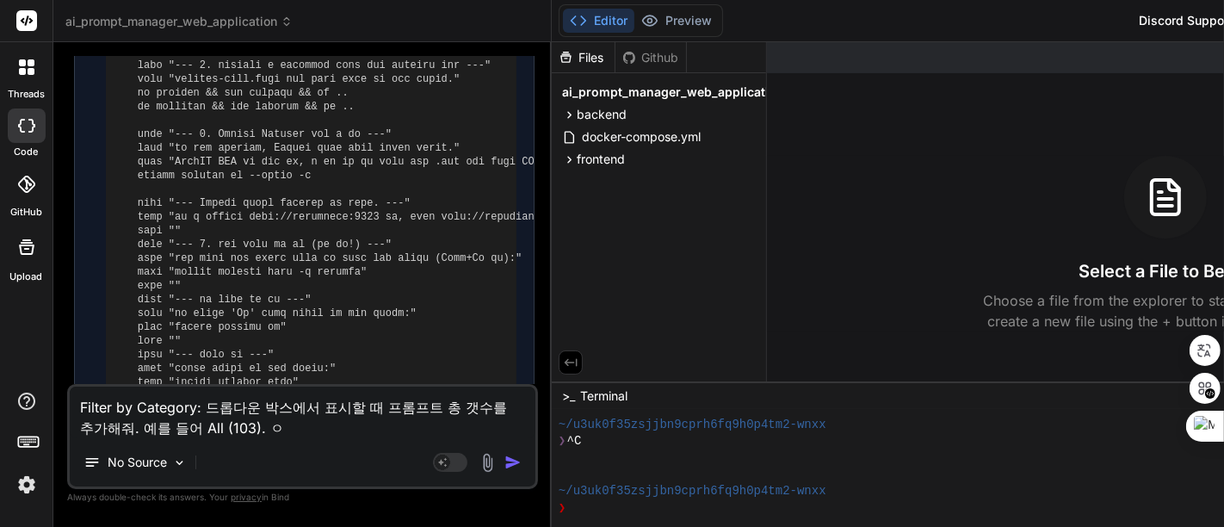
type textarea "Filter by Category: 드롭다운 박스에서 표시할 때 프롬프트 총 갯수를 추가해줘. 예를 들어 All (103). 이"
type textarea "x"
type textarea "Filter by Category: 드롭다운 박스에서 표시할 때 프롬프트 총 갯수를 추가해줘. 예를 들어 All (103). 일"
type textarea "x"
type textarea "Filter by Category: 드롭다운 박스에서 표시할 때 프롬프트 총 갯수를 추가해줘. 예를 들어 All (103). 이러"
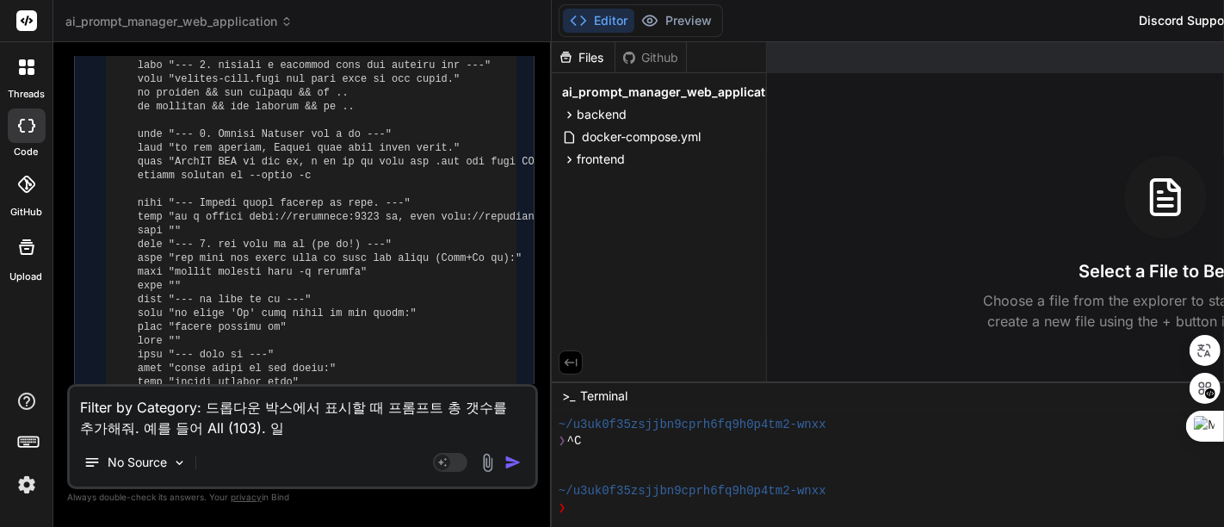
type textarea "x"
type textarea "Filter by Category: 드롭다운 박스에서 표시할 때 프롬프트 총 갯수를 추가해줘. 예를 들어 All (103). 이런"
type textarea "x"
type textarea "Filter by Category: 드롭다운 박스에서 표시할 때 프롬프트 총 갯수를 추가해줘. 예를 들어 All (103). 이런"
type textarea "x"
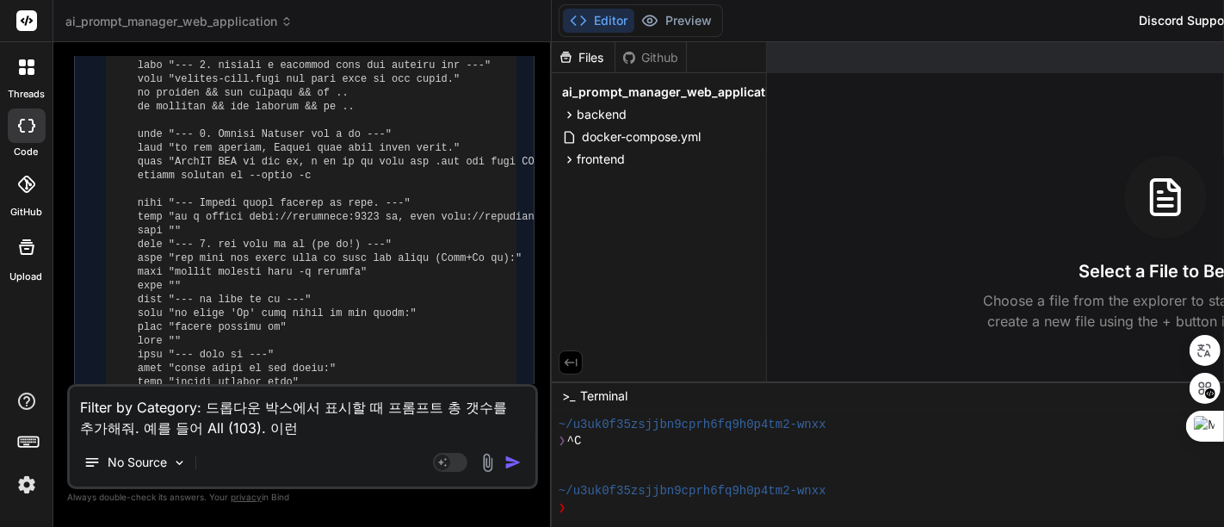
type textarea "Filter by Category: 드롭다운 박스에서 표시할 때 프롬프트 총 갯수를 추가해줘. 예를 들어 All (103). 이런 ㅅ"
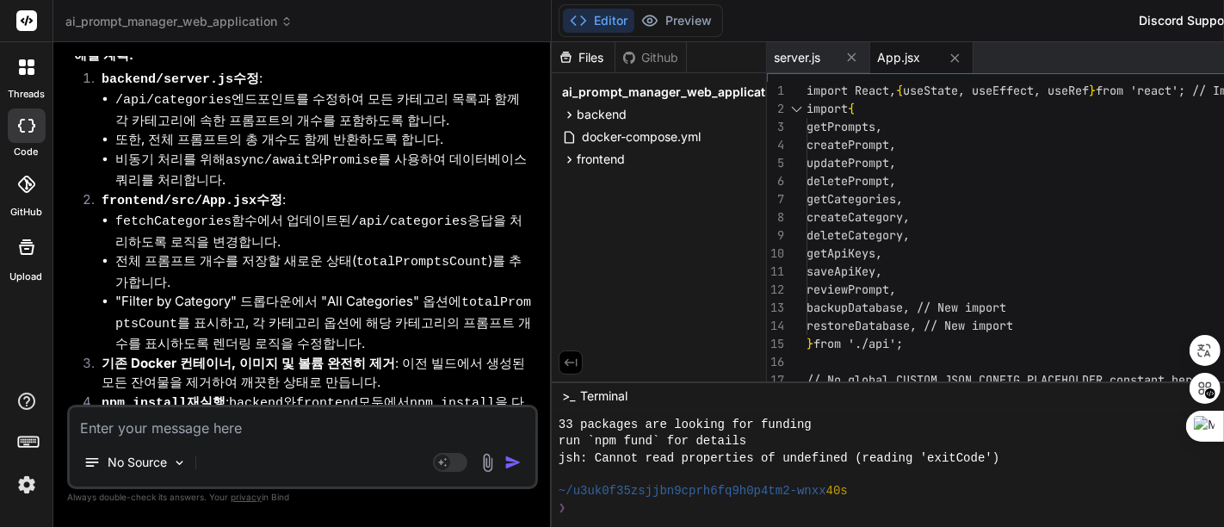
scroll to position [2636, 0]
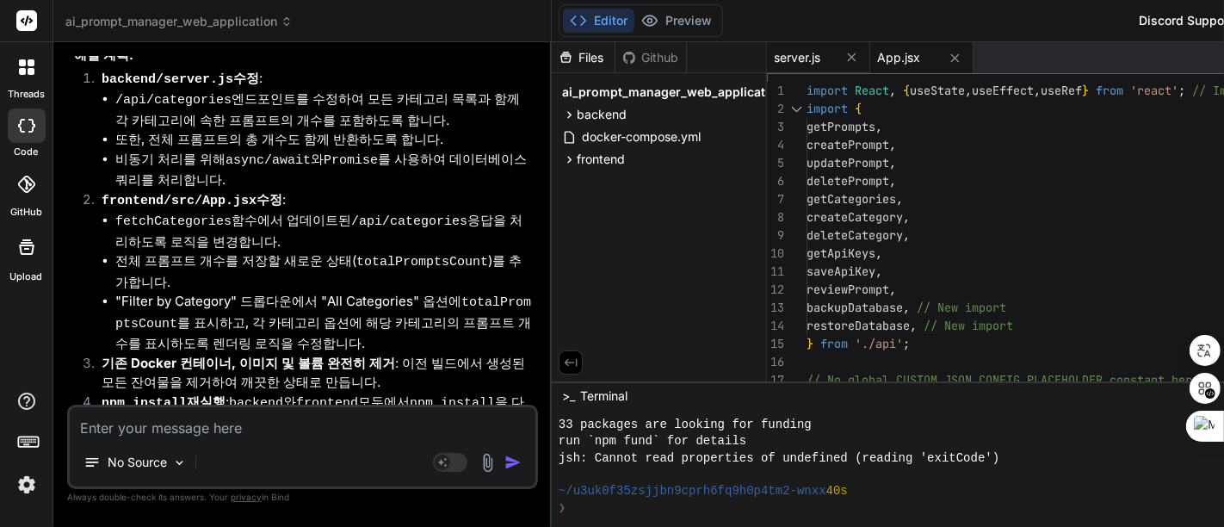
click at [821, 58] on span "server.js" at bounding box center [797, 57] width 46 height 17
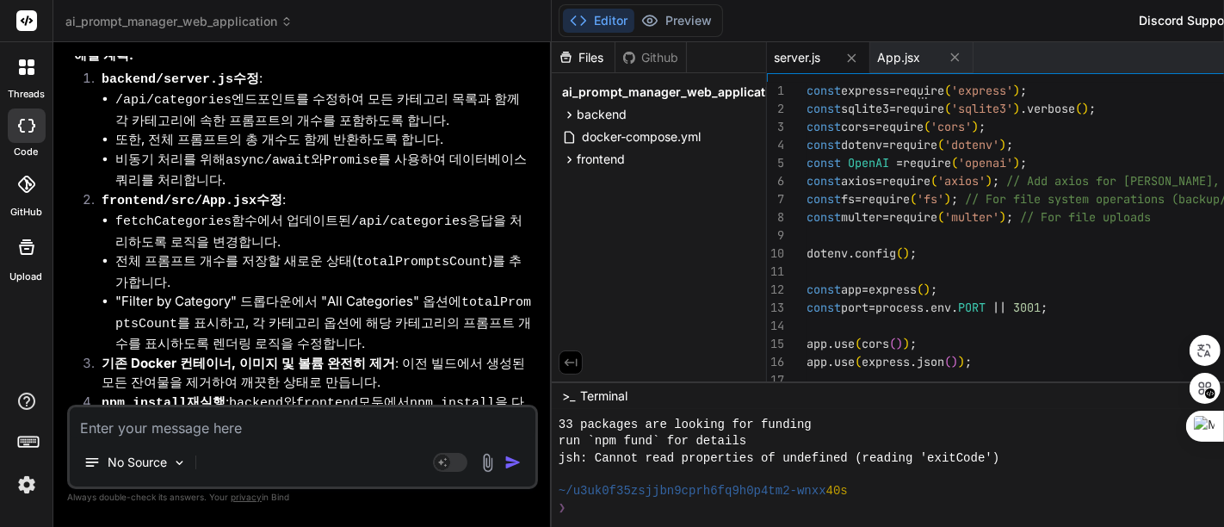
click at [1131, 168] on div "const OpenAI = require ( 'openai' ) ;" at bounding box center [1174, 163] width 735 height 18
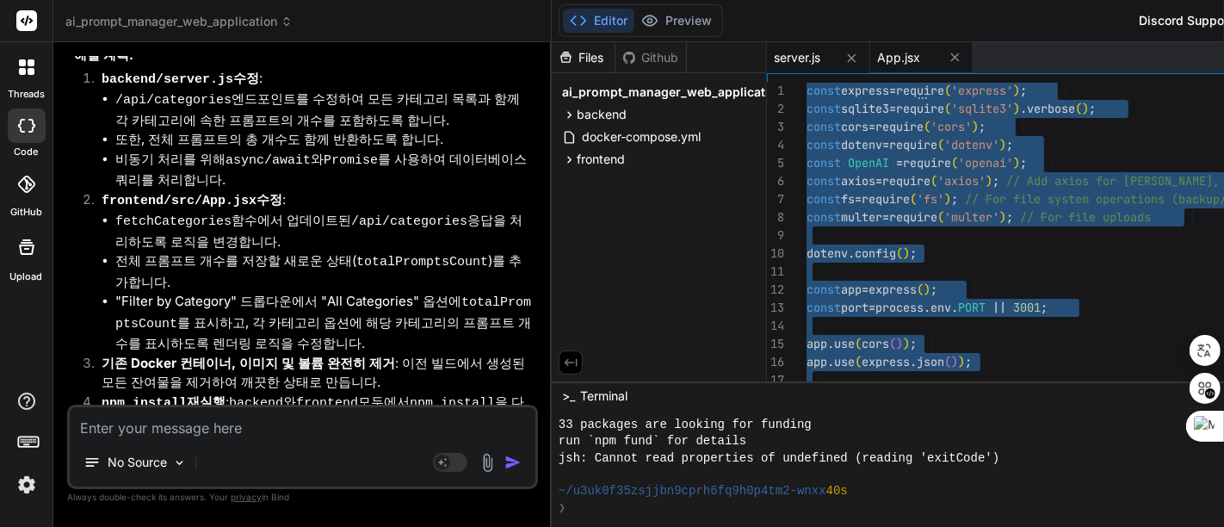
click at [918, 53] on span "App.jsx" at bounding box center [898, 57] width 43 height 17
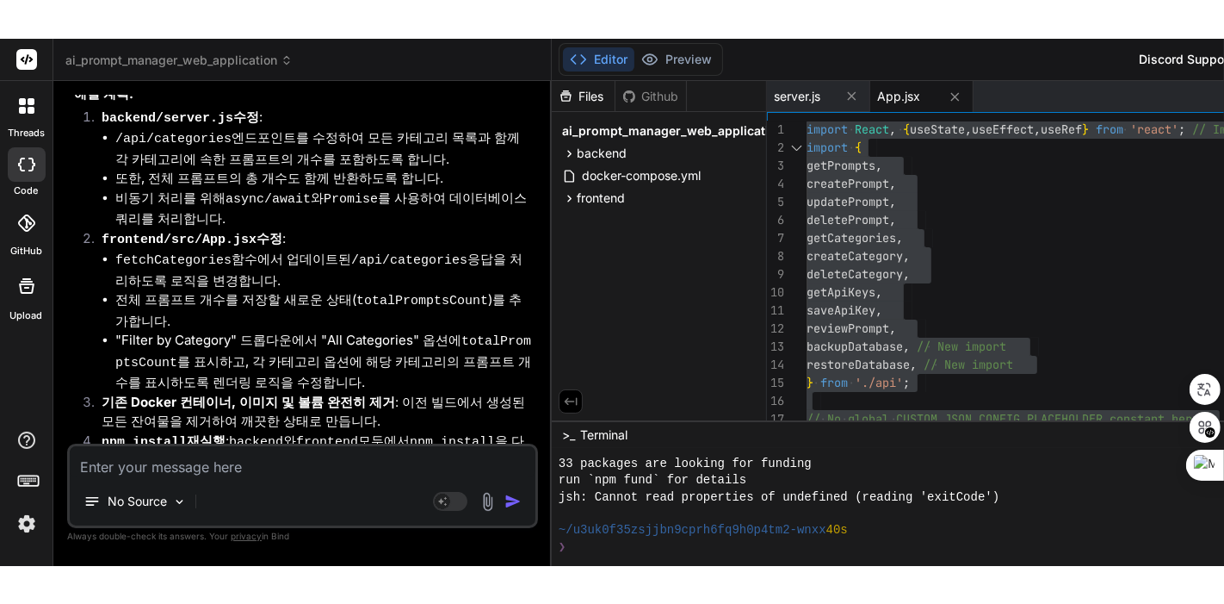
scroll to position [2537, 0]
